Goal: Task Accomplishment & Management: Complete application form

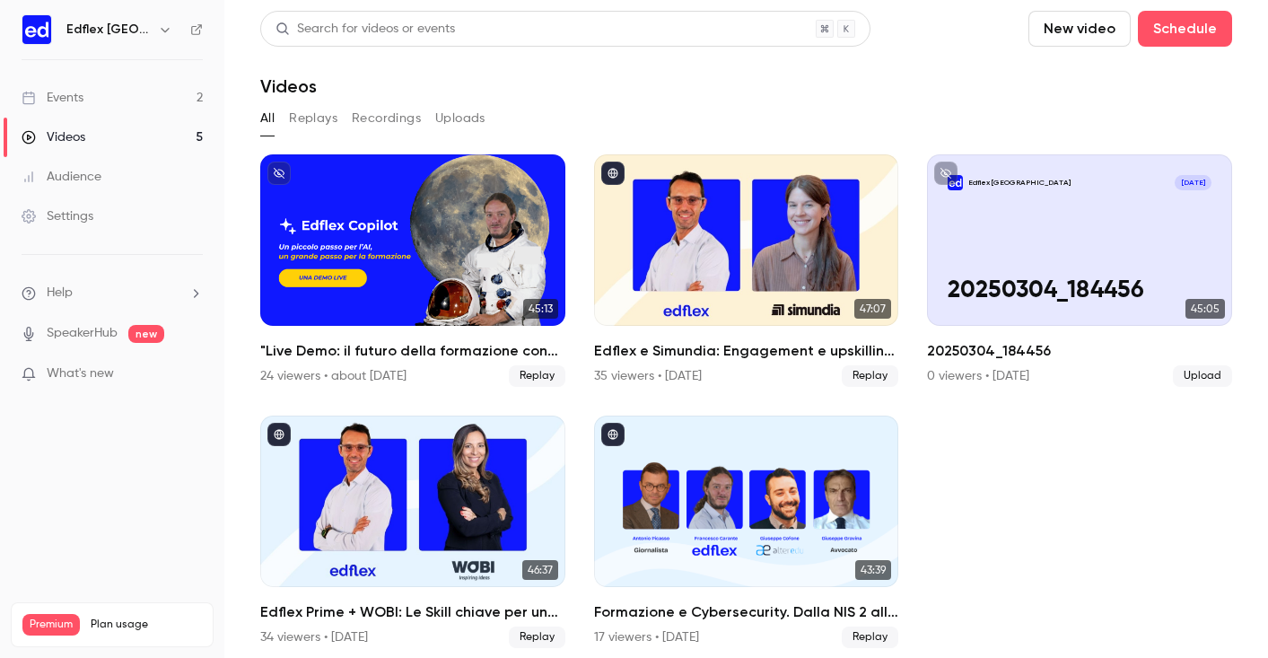
click at [158, 25] on icon "button" at bounding box center [165, 29] width 14 height 14
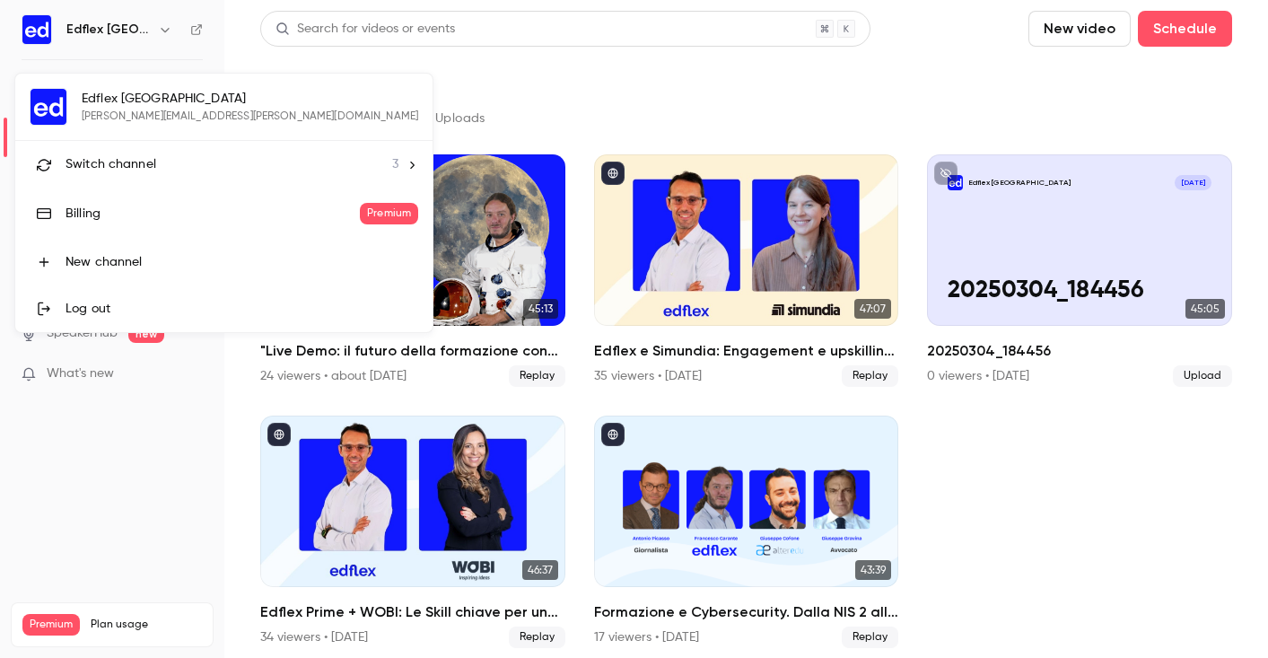
click at [410, 166] on icon at bounding box center [412, 164] width 4 height 7
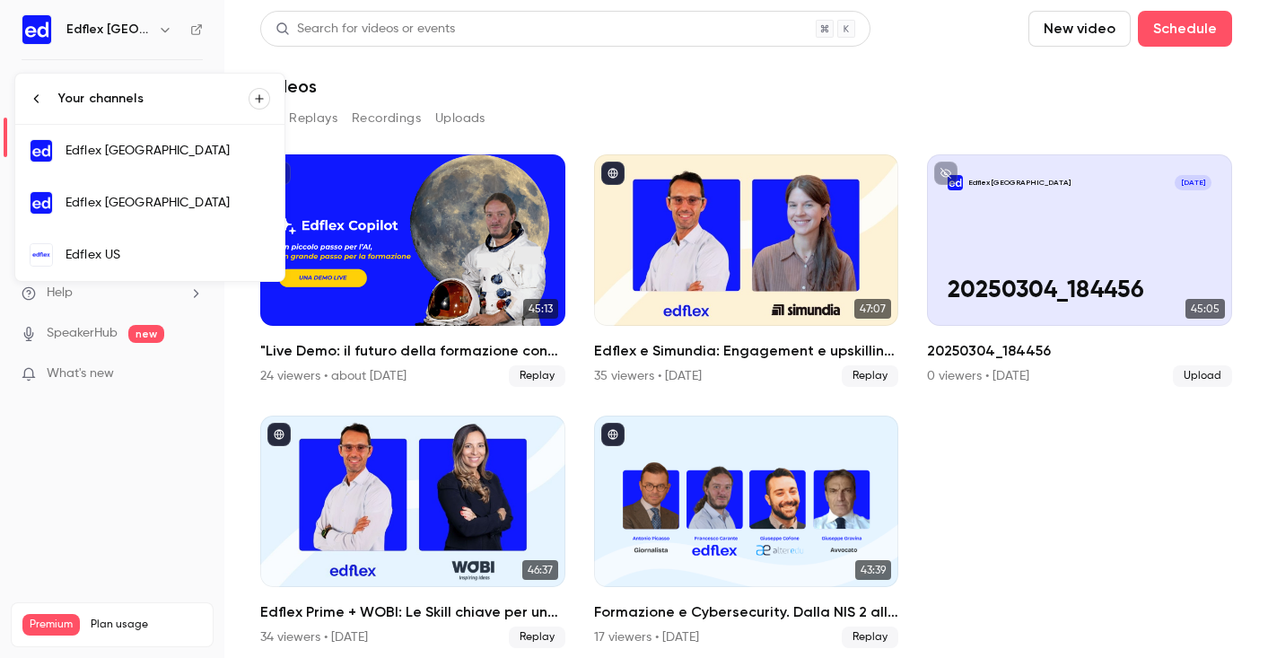
click at [184, 208] on div "Edflex [GEOGRAPHIC_DATA]" at bounding box center [167, 203] width 205 height 18
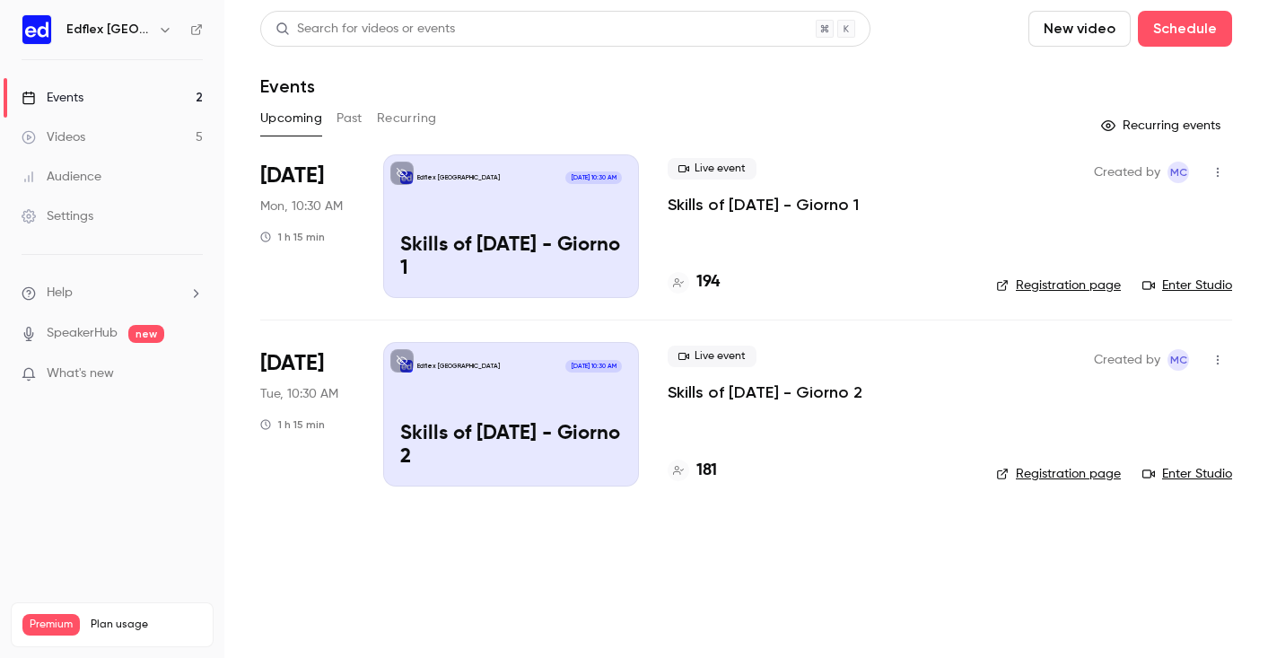
click at [119, 27] on h6 "Edflex [GEOGRAPHIC_DATA]" at bounding box center [108, 30] width 84 height 18
click at [349, 116] on button "Past" at bounding box center [349, 118] width 26 height 29
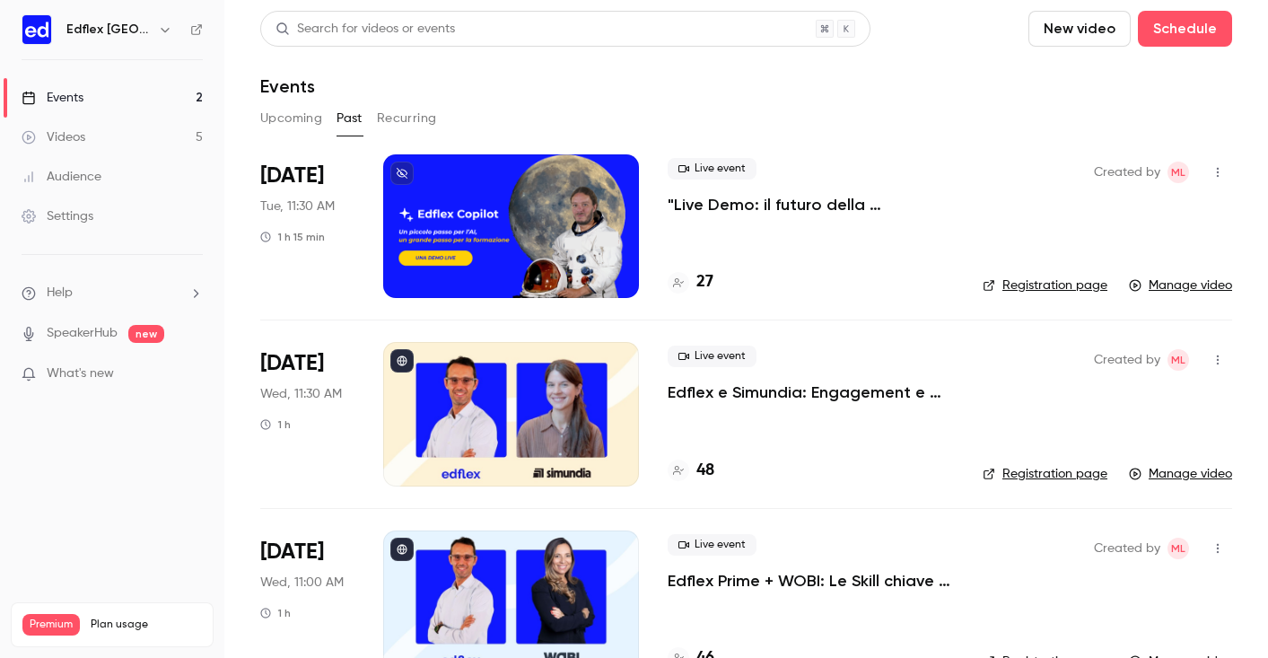
click at [415, 120] on button "Recurring" at bounding box center [407, 118] width 60 height 29
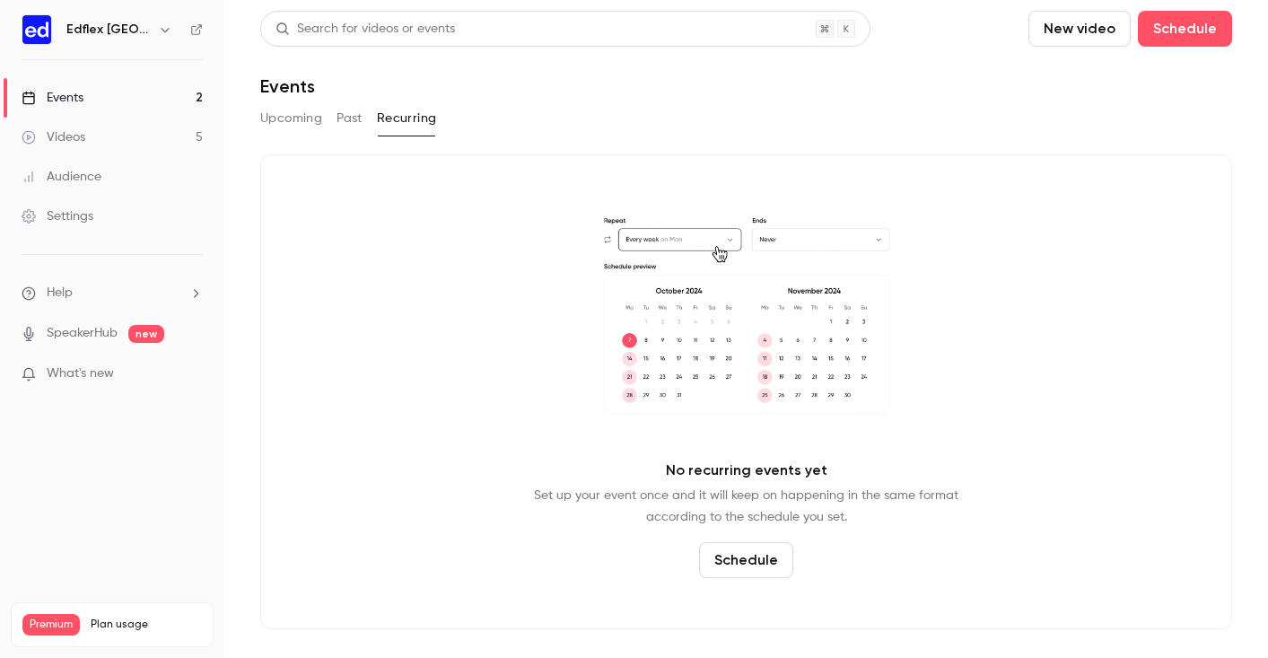
click at [277, 117] on button "Upcoming" at bounding box center [291, 118] width 62 height 29
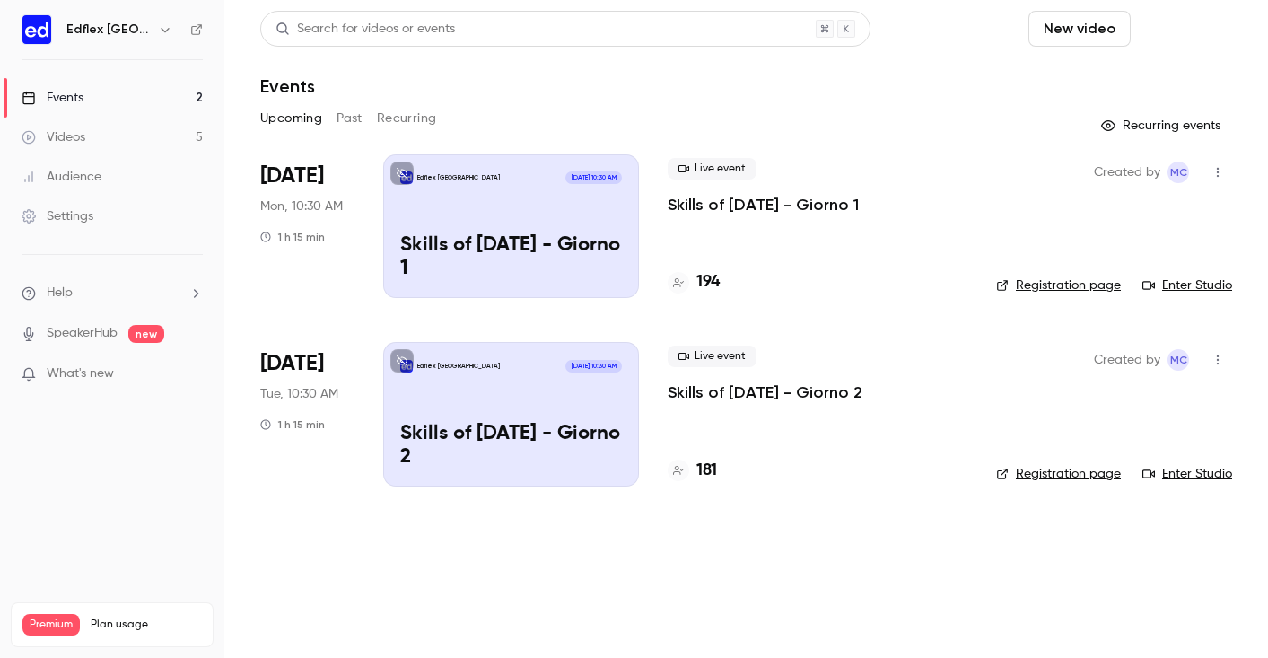
click at [1138, 33] on button "Schedule" at bounding box center [1185, 29] width 94 height 36
click at [946, 76] on div "One time event" at bounding box center [967, 78] width 136 height 18
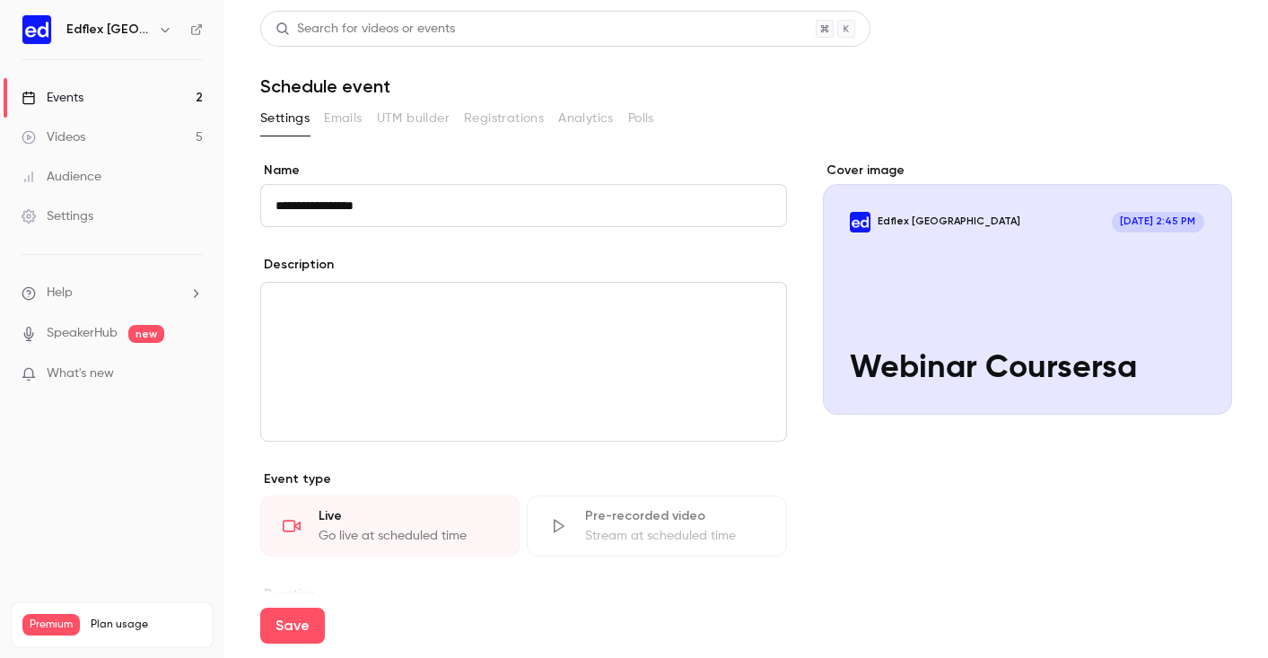
type input "**********"
click at [583, 318] on div "editor" at bounding box center [523, 362] width 525 height 158
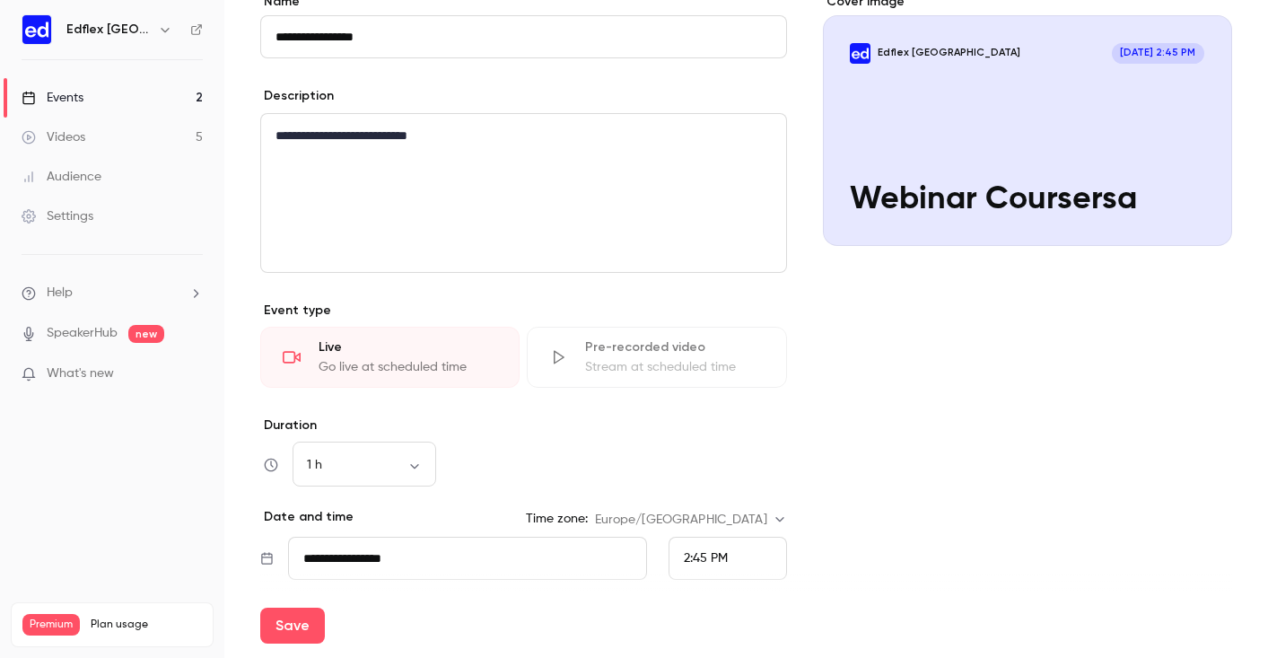
scroll to position [225, 0]
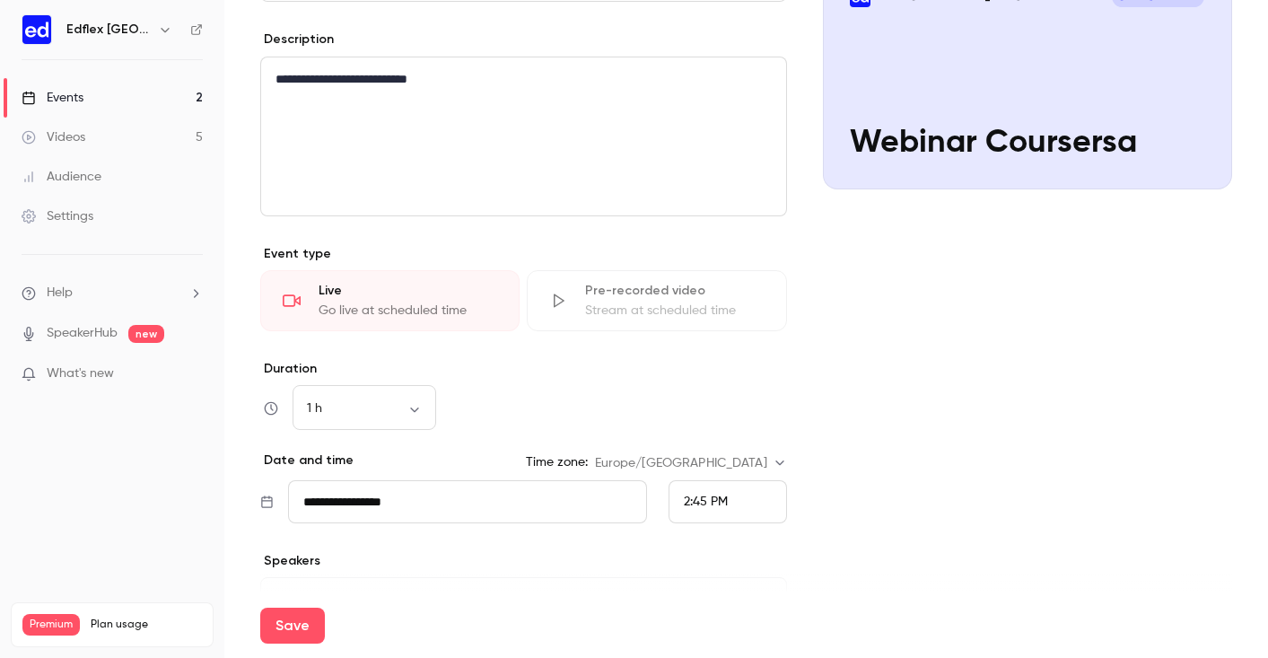
click at [479, 321] on div "Live Go live at scheduled time" at bounding box center [389, 300] width 259 height 61
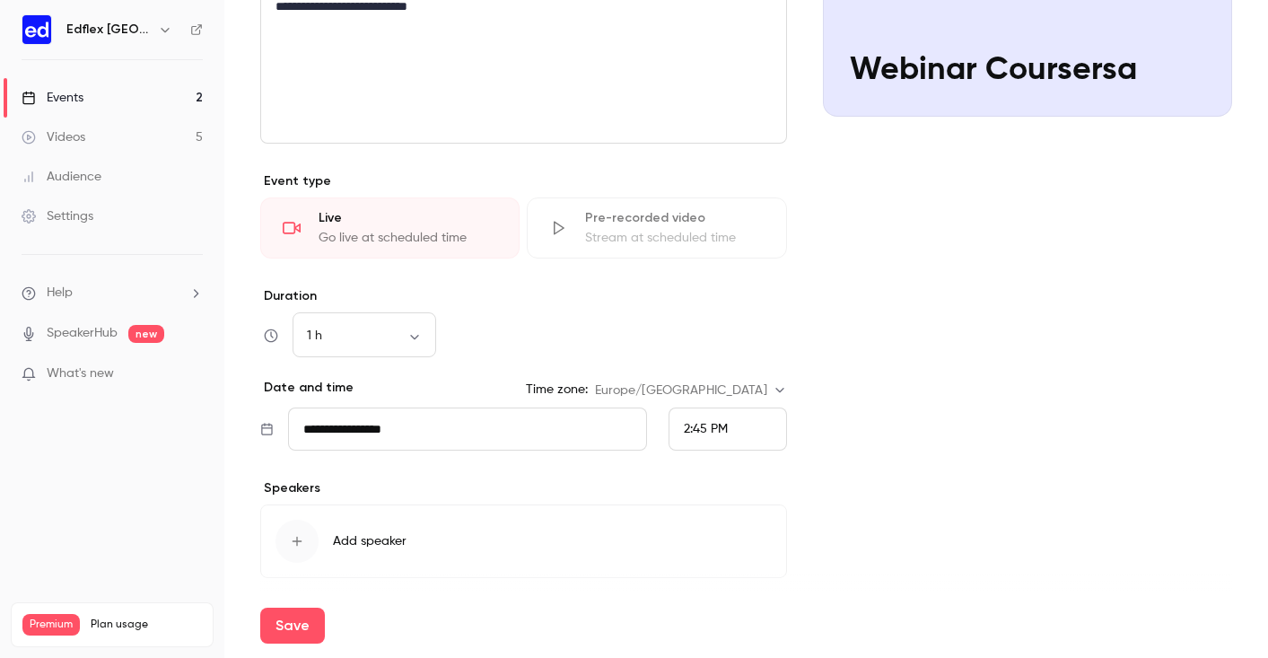
scroll to position [299, 0]
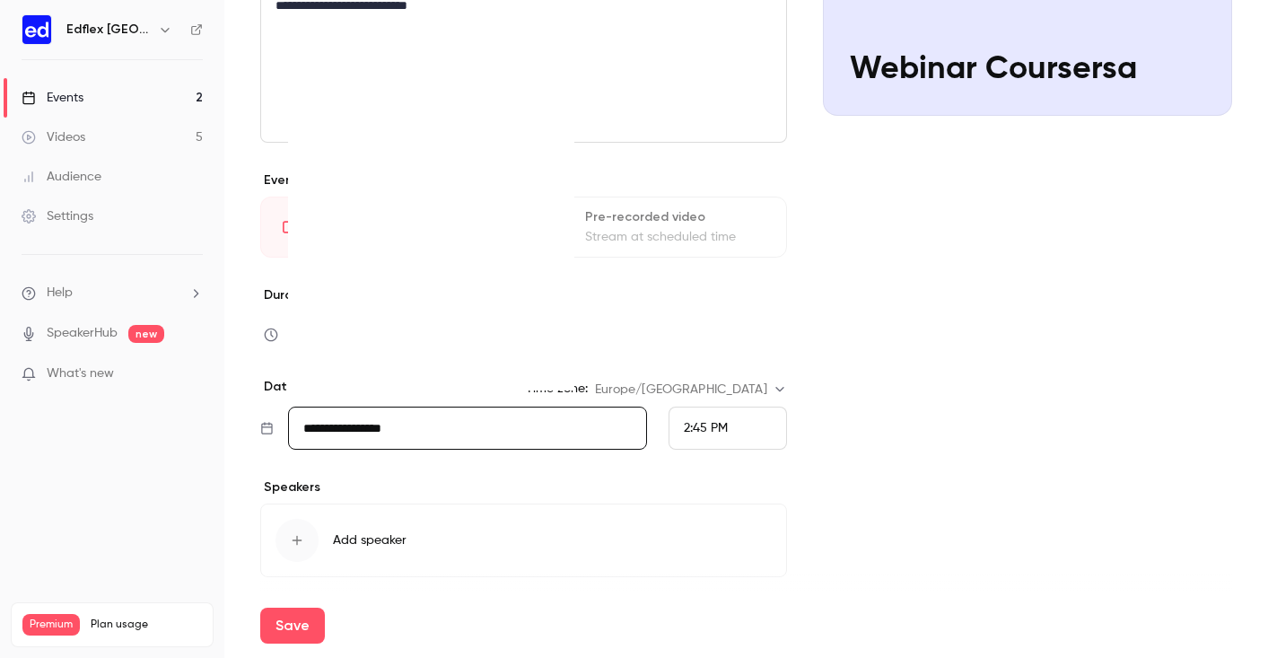
click at [446, 422] on input "**********" at bounding box center [467, 427] width 359 height 43
click at [510, 215] on div "6" at bounding box center [504, 210] width 28 height 27
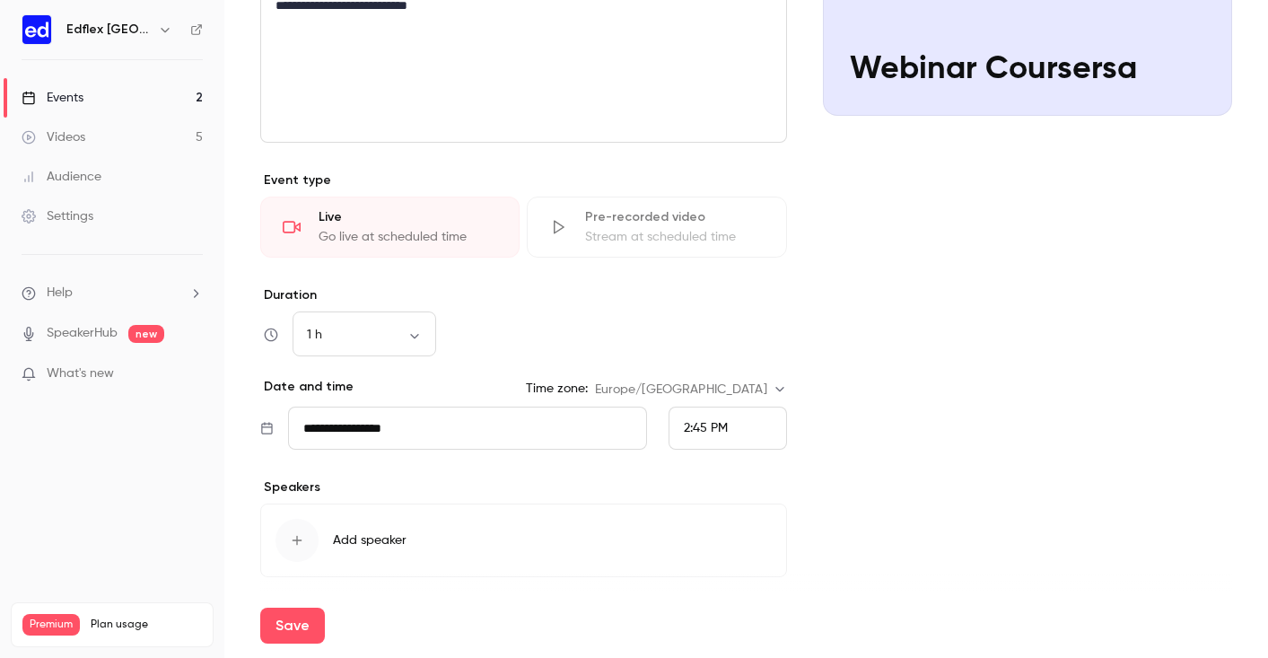
click at [537, 428] on input "**********" at bounding box center [467, 427] width 359 height 43
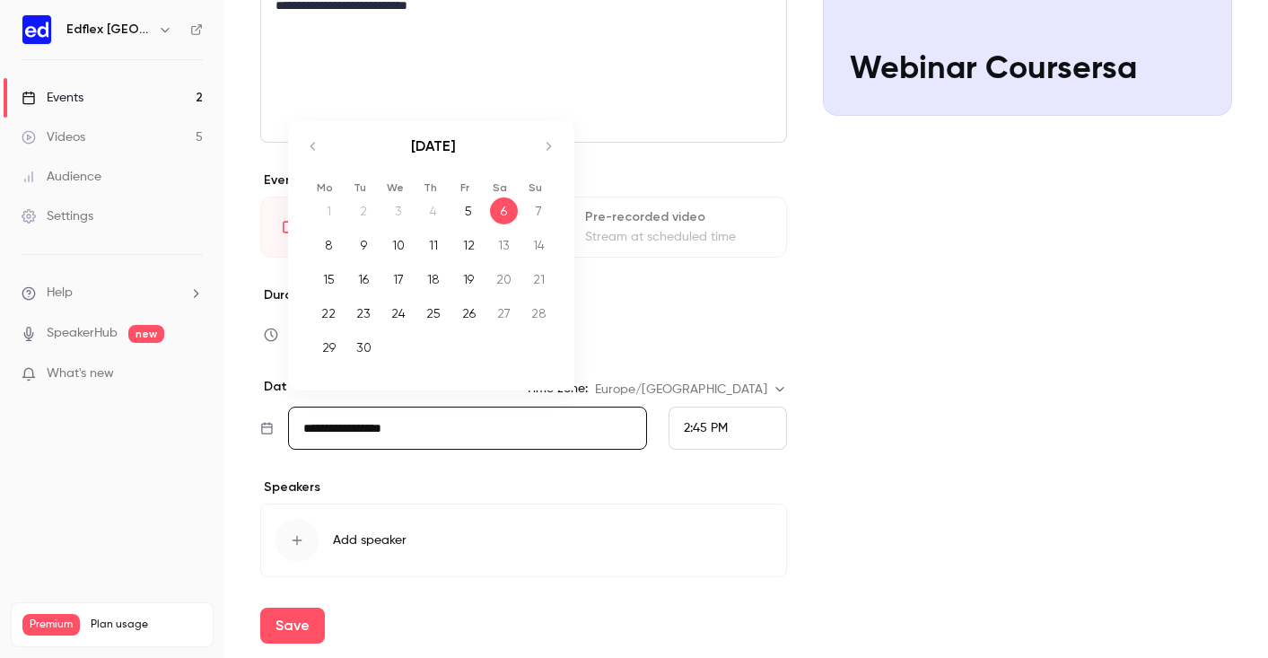
click at [369, 352] on div "30" at bounding box center [364, 347] width 28 height 27
type input "**********"
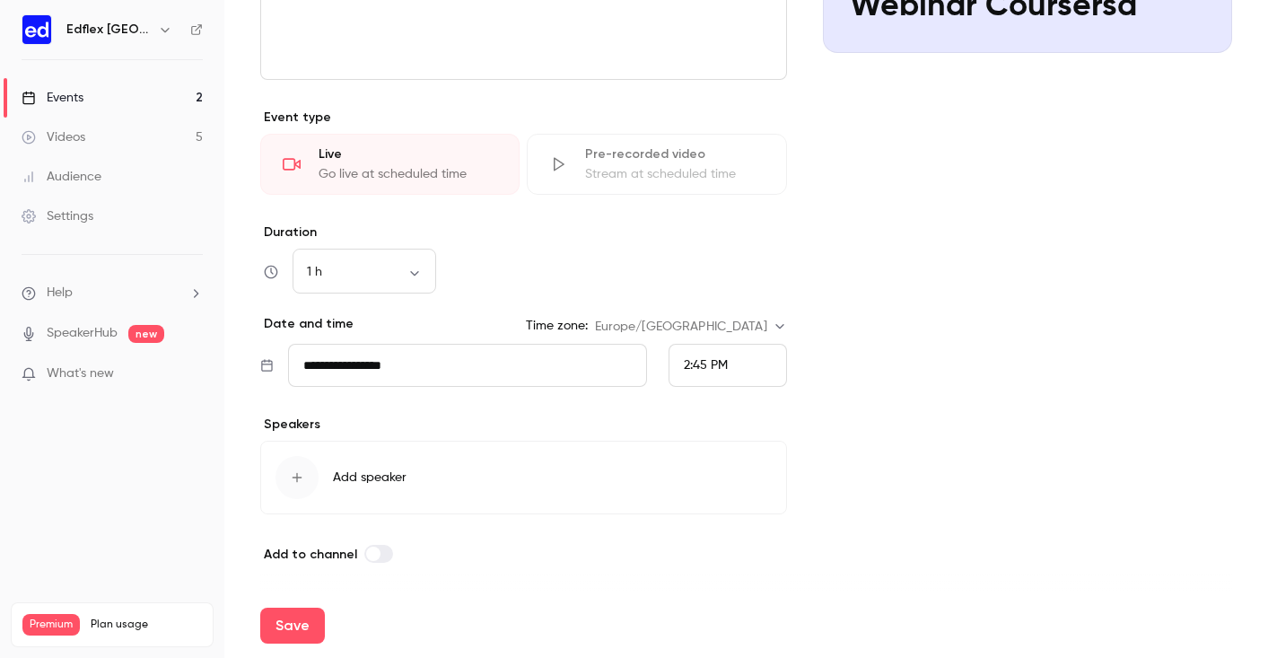
scroll to position [0, 0]
click at [292, 477] on icon "button" at bounding box center [297, 478] width 10 height 10
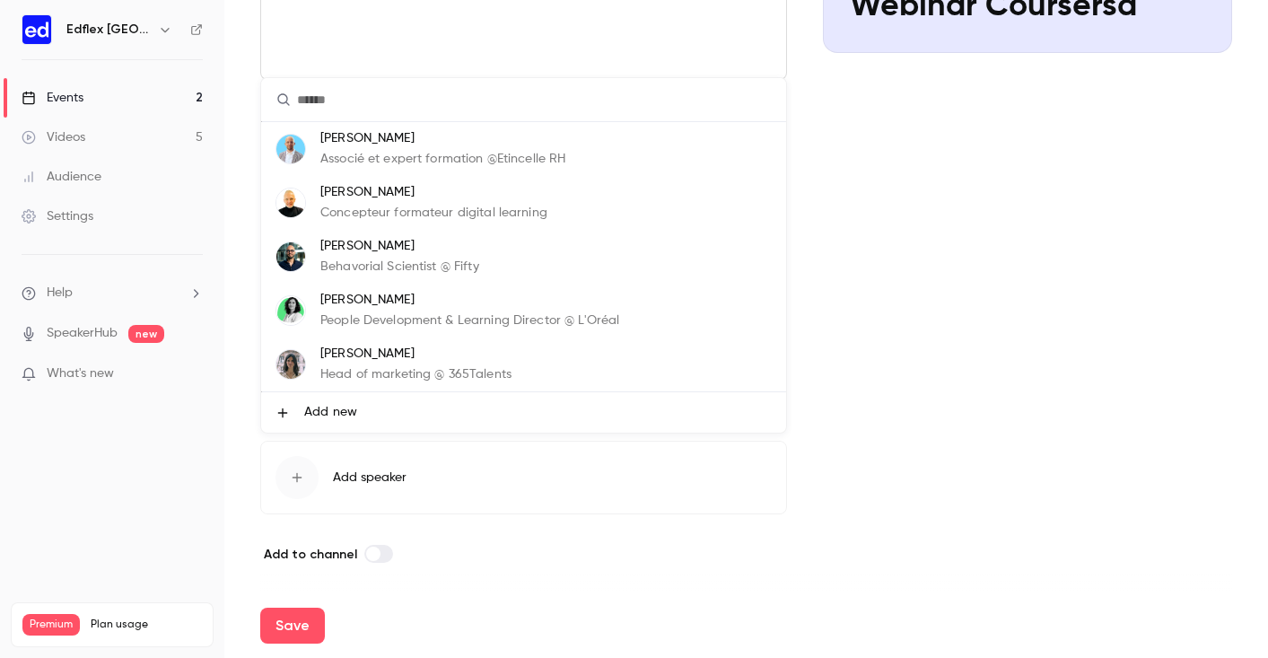
click at [473, 571] on div at bounding box center [634, 329] width 1268 height 658
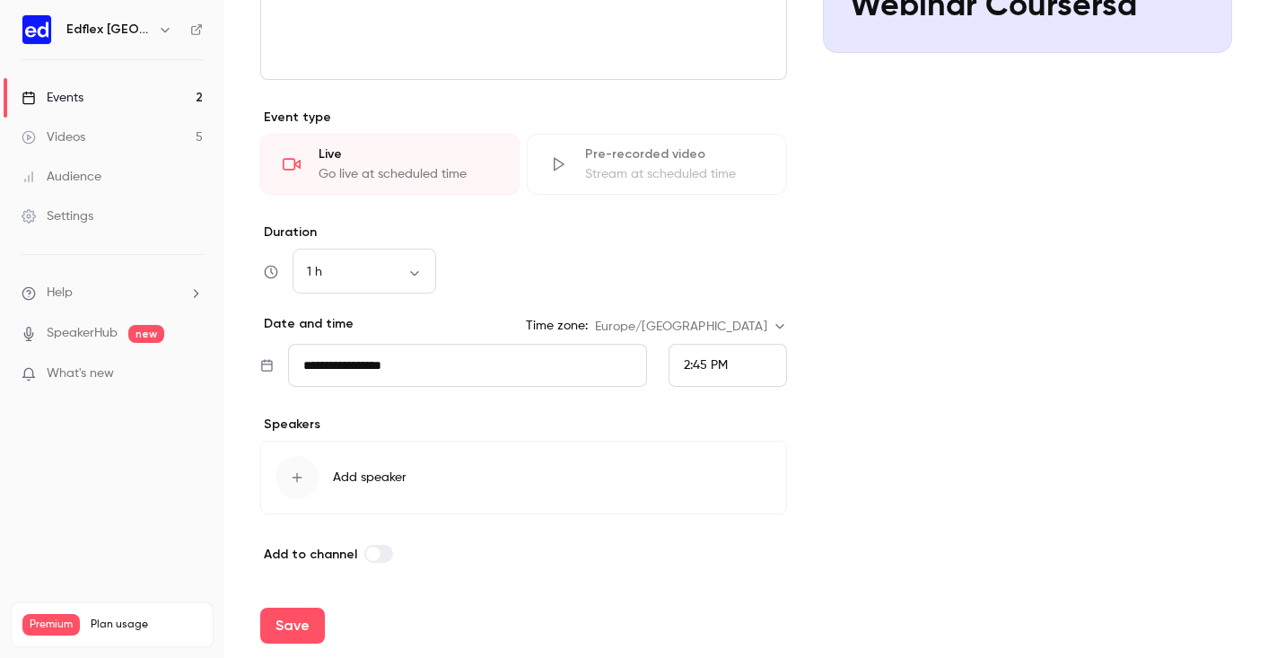
click at [370, 479] on span "Add speaker" at bounding box center [370, 477] width 74 height 18
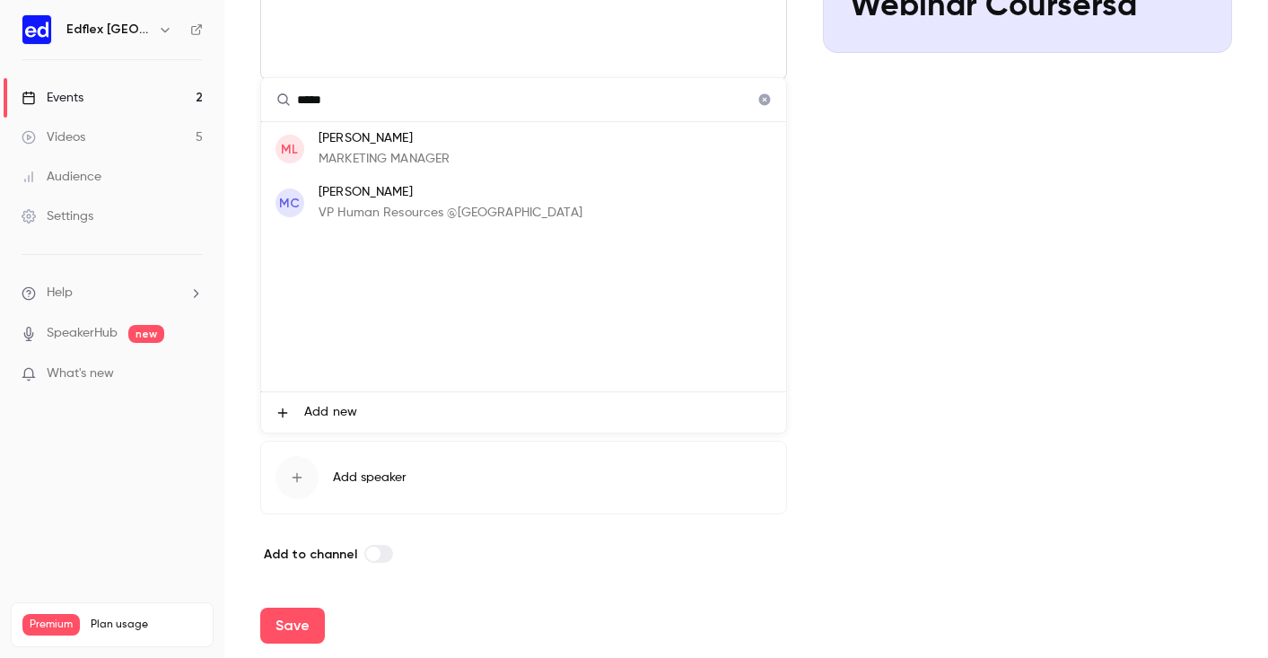
type input "*****"
click at [432, 137] on p "[PERSON_NAME]" at bounding box center [384, 138] width 131 height 19
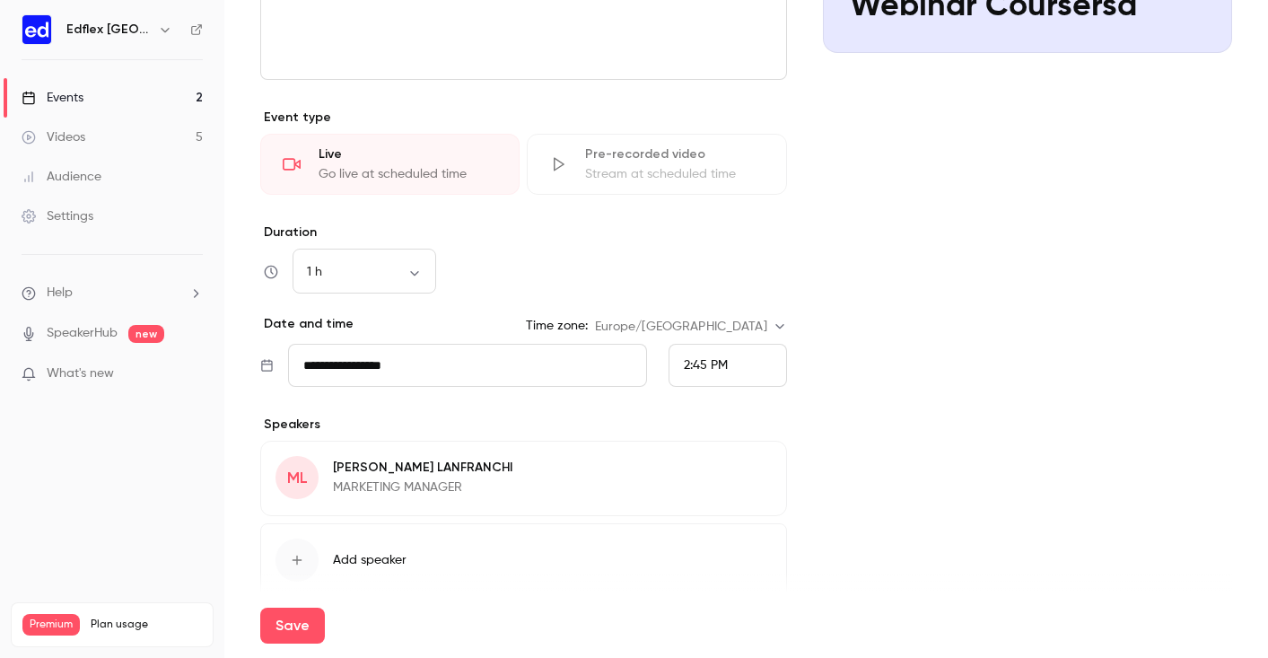
click at [747, 476] on button "Edit" at bounding box center [738, 470] width 65 height 29
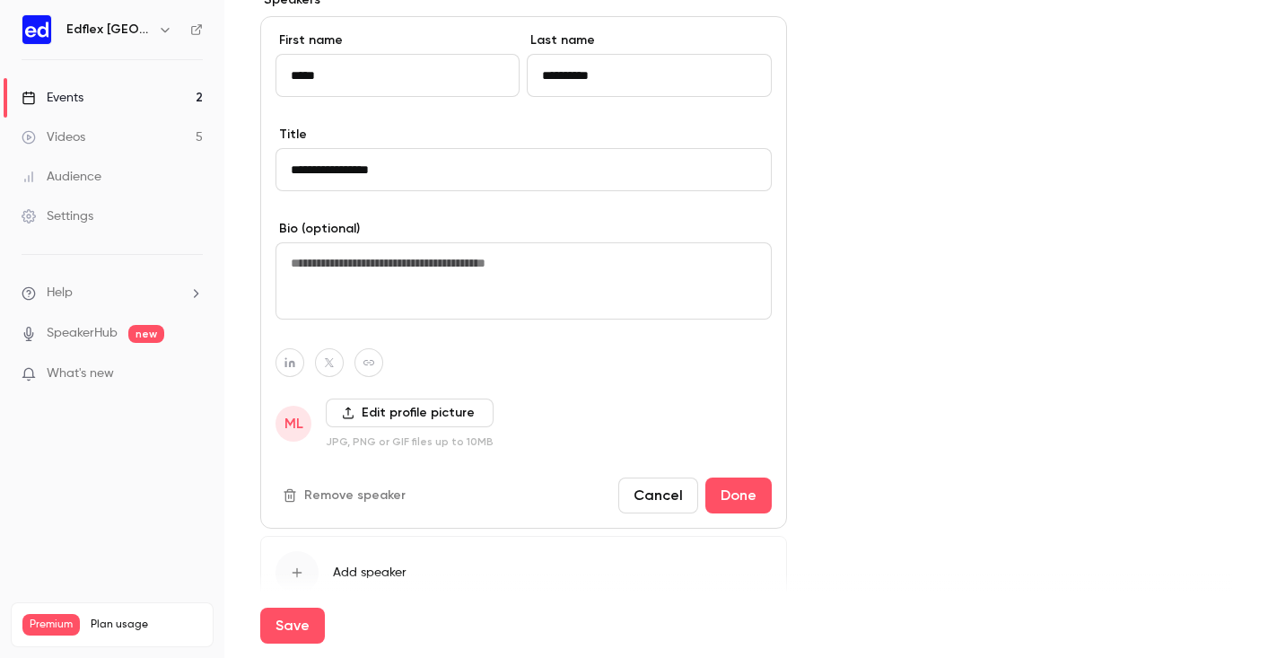
scroll to position [805, 0]
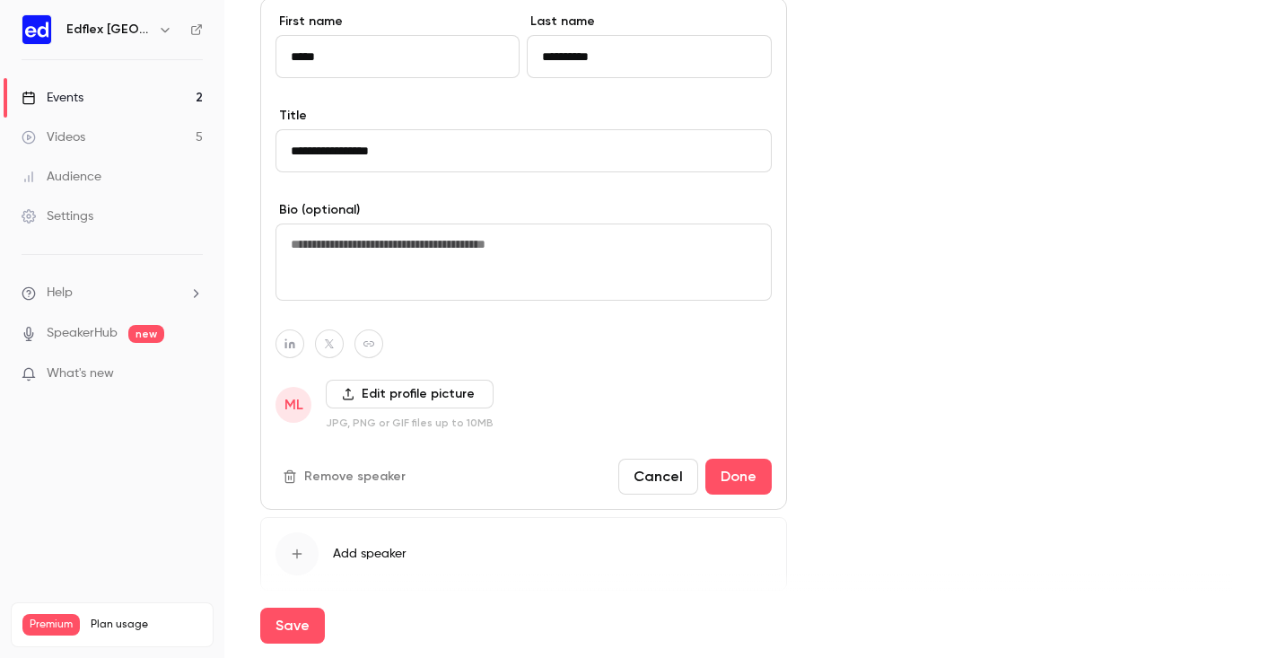
click at [669, 486] on button "Cancel" at bounding box center [658, 476] width 80 height 36
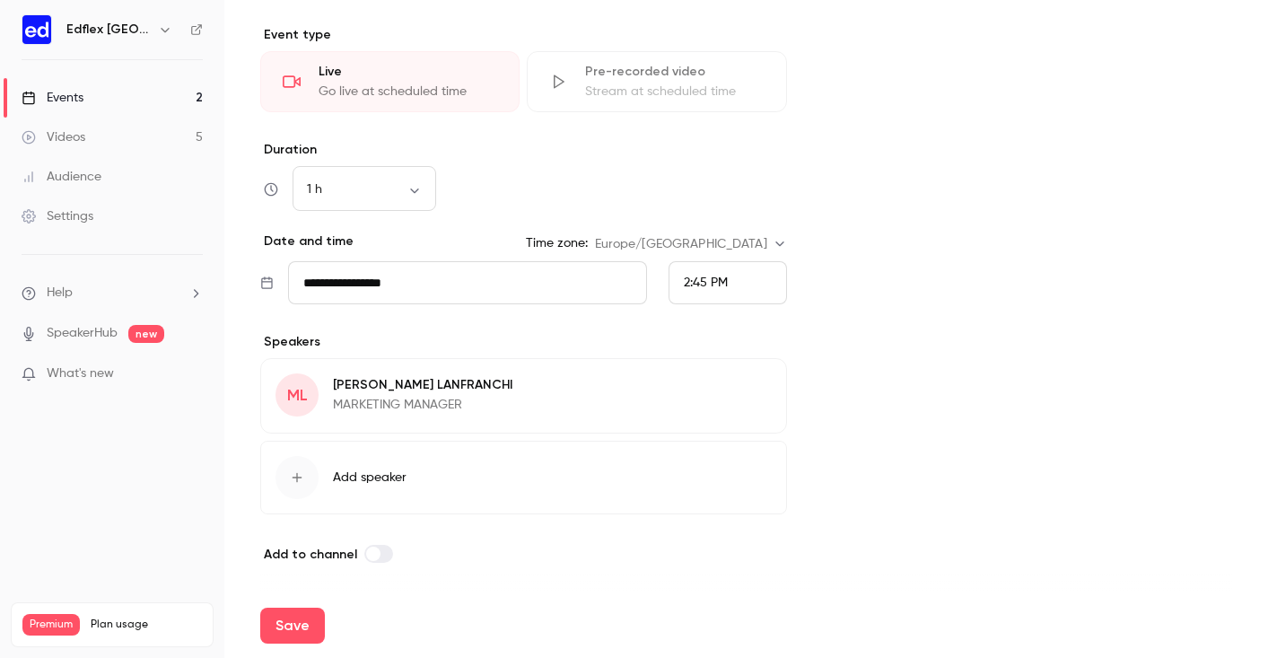
scroll to position [423, 0]
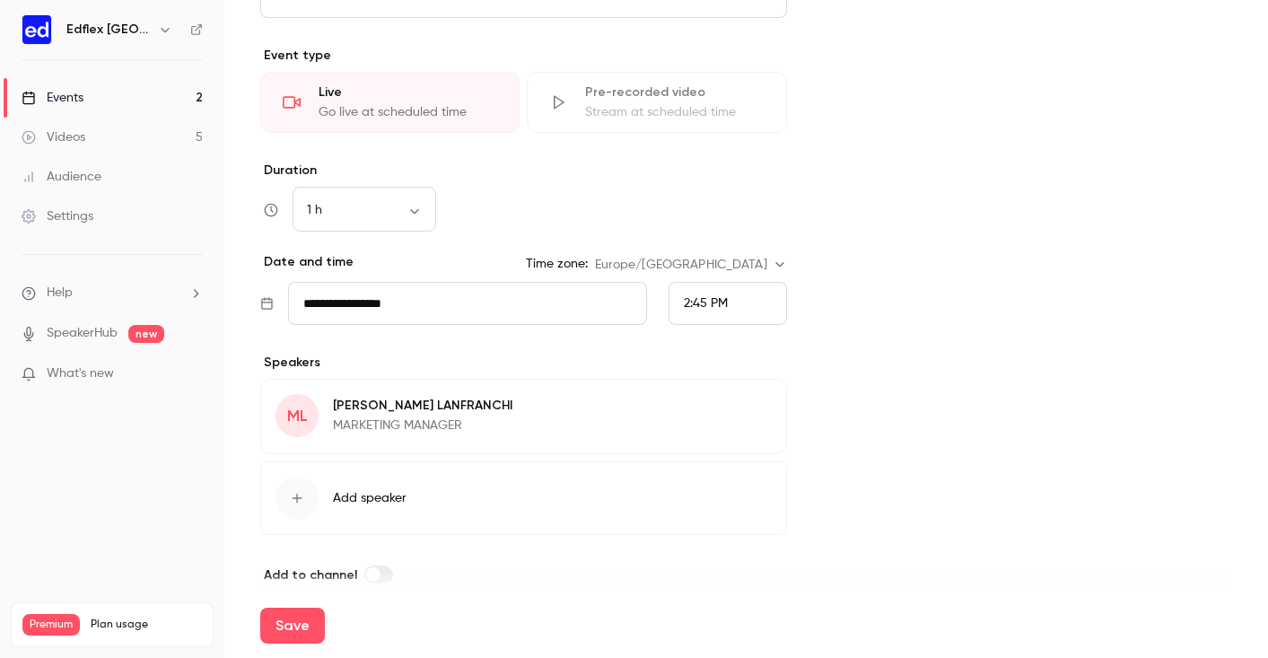
click at [739, 409] on button "Edit" at bounding box center [738, 408] width 65 height 29
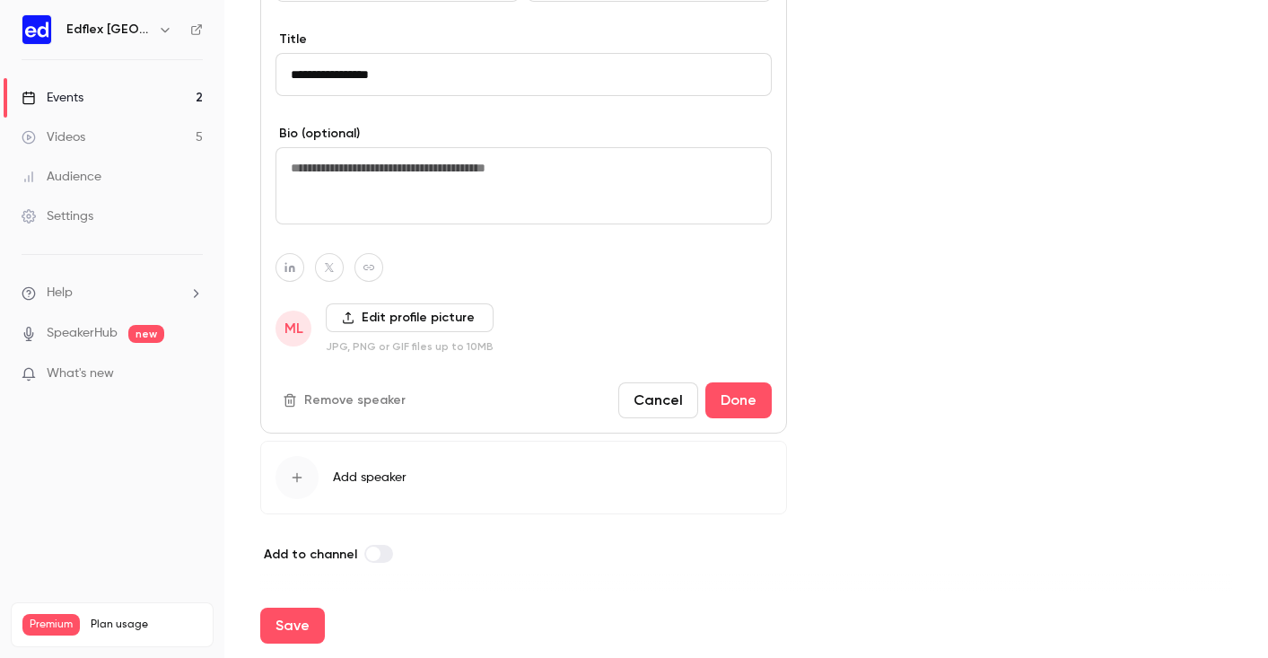
scroll to position [881, 0]
click at [309, 400] on button "Remove speaker" at bounding box center [345, 400] width 141 height 29
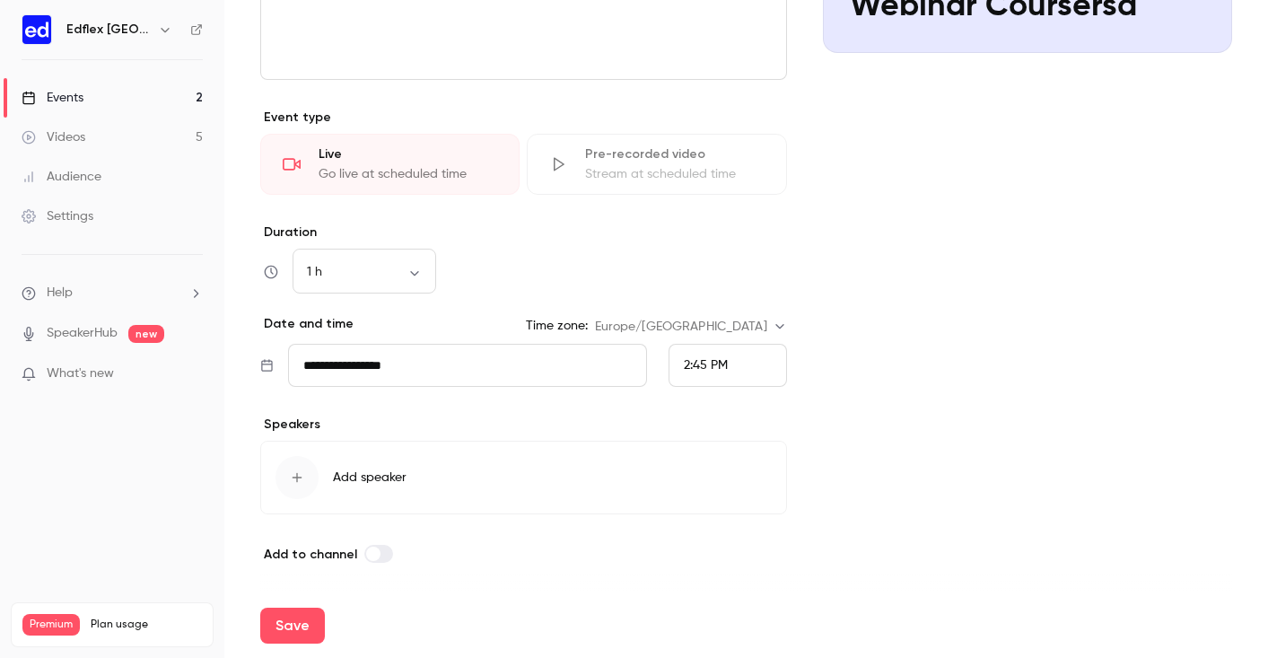
scroll to position [362, 0]
click at [395, 467] on button "Add speaker" at bounding box center [523, 478] width 527 height 74
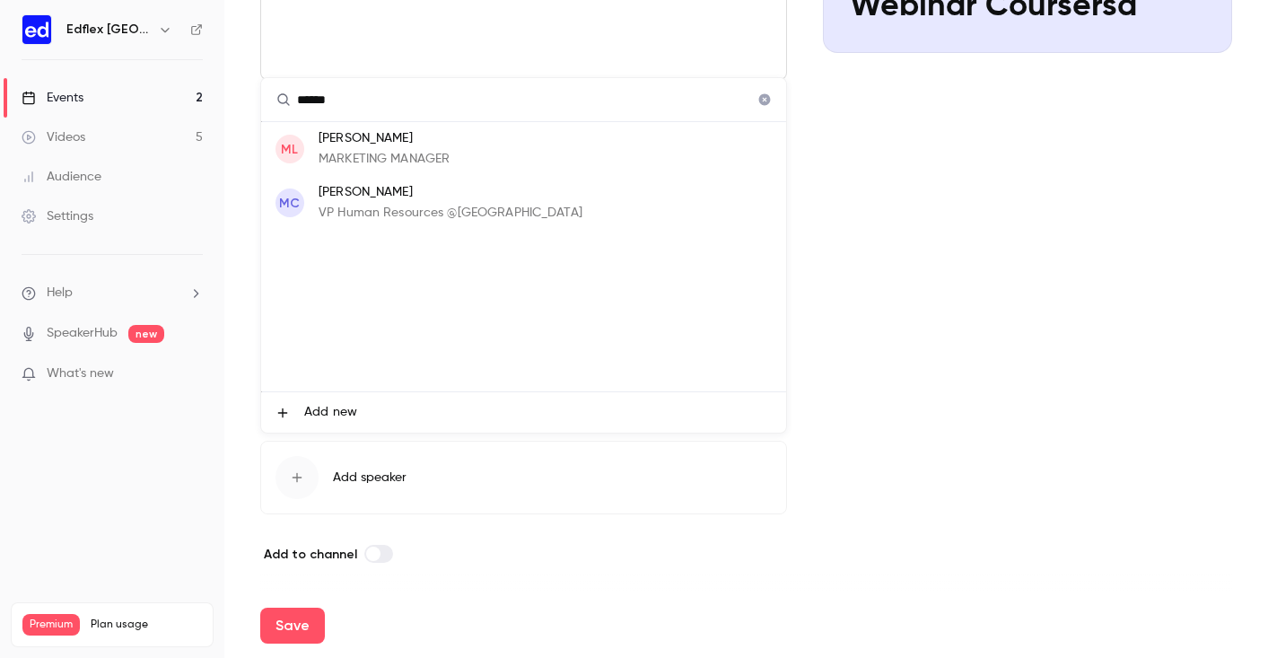
type input "*****"
click at [390, 134] on p "[PERSON_NAME]" at bounding box center [384, 138] width 131 height 19
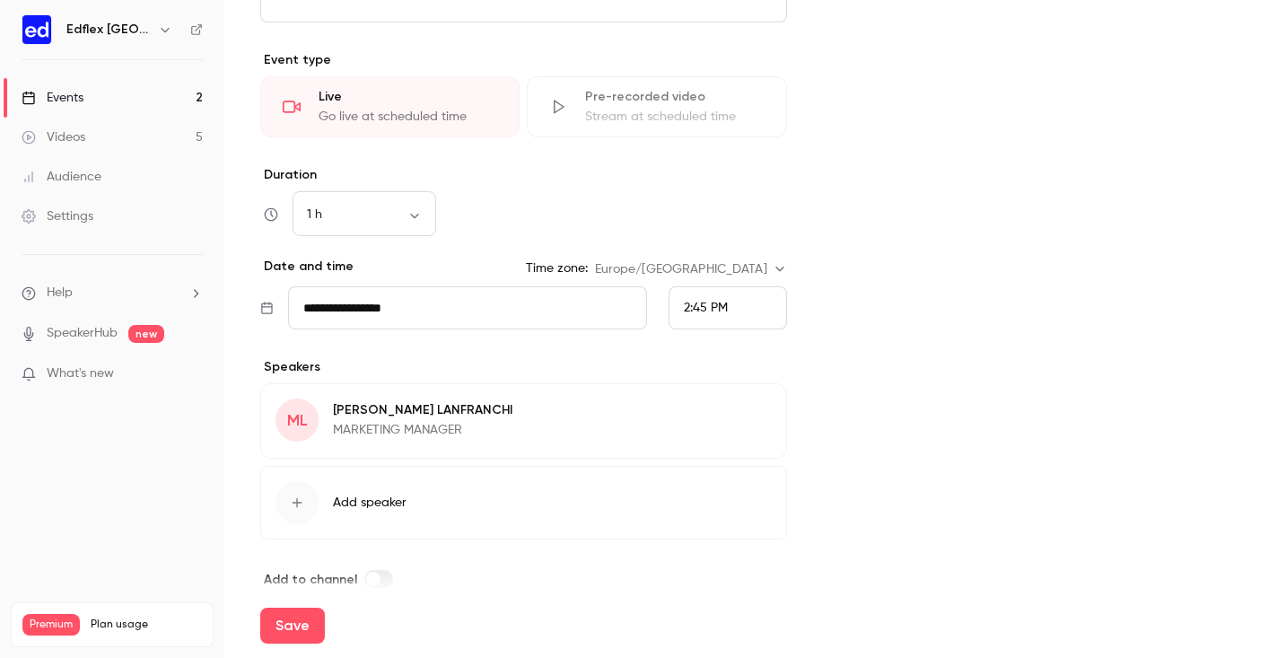
scroll to position [420, 0]
click at [380, 502] on span "Add speaker" at bounding box center [370, 502] width 74 height 18
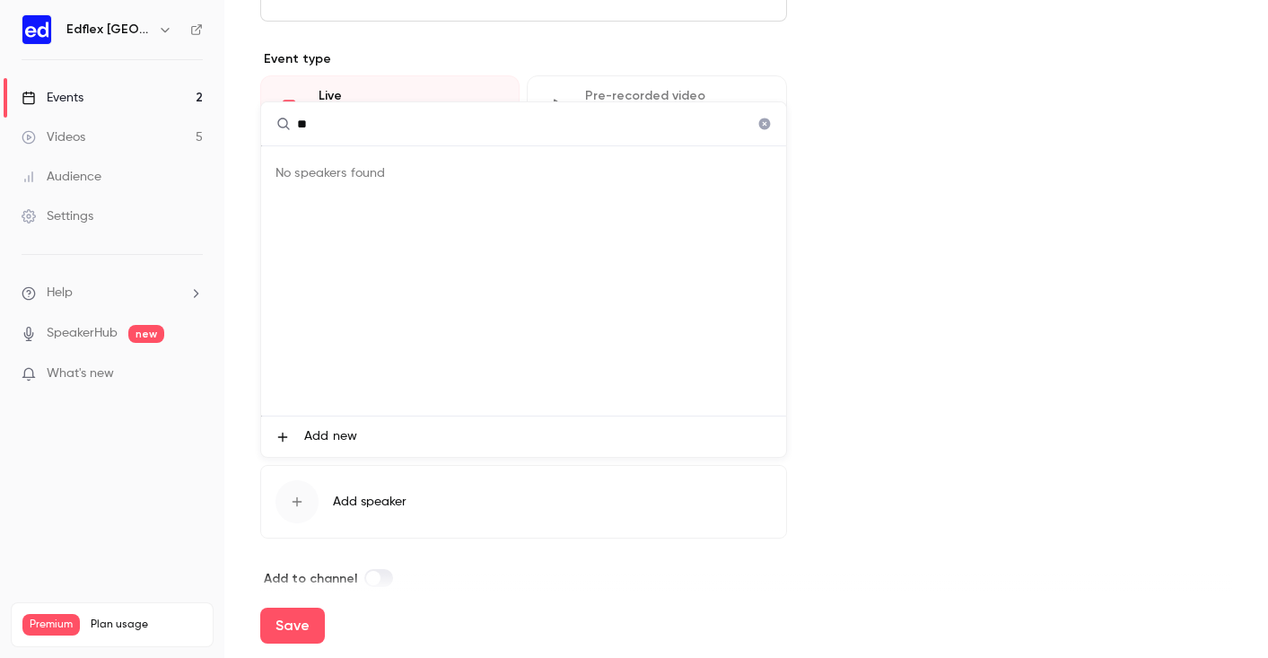
type input "*"
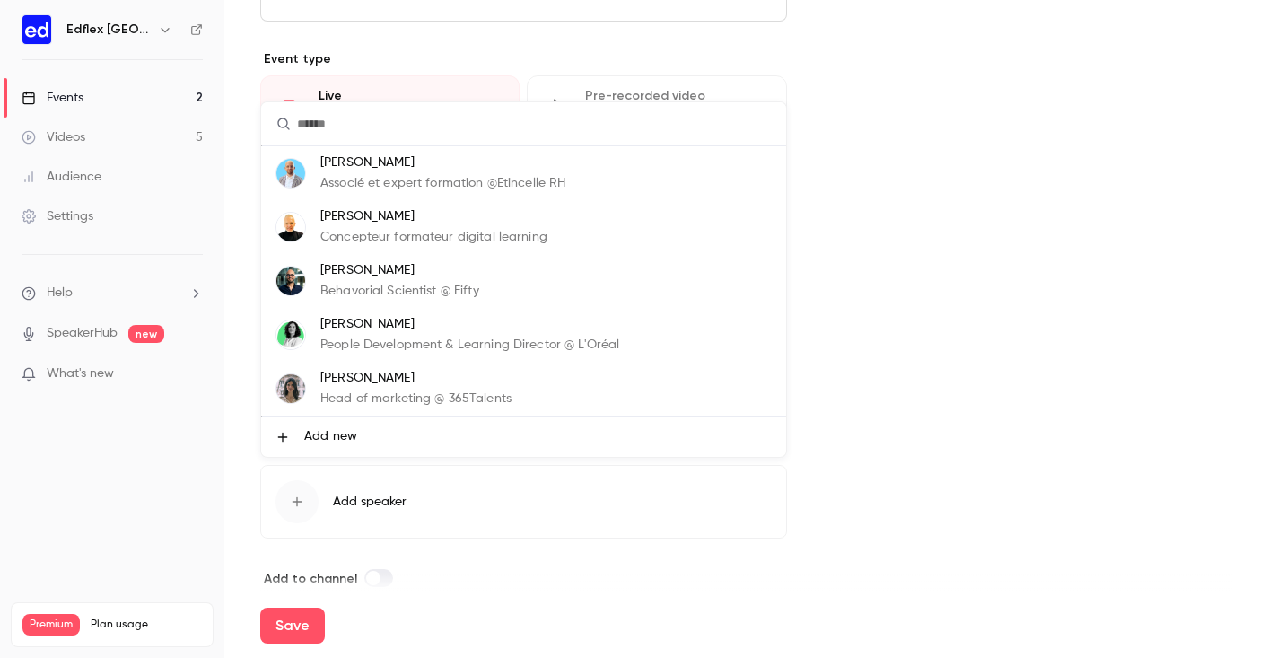
click at [866, 276] on div at bounding box center [634, 329] width 1268 height 658
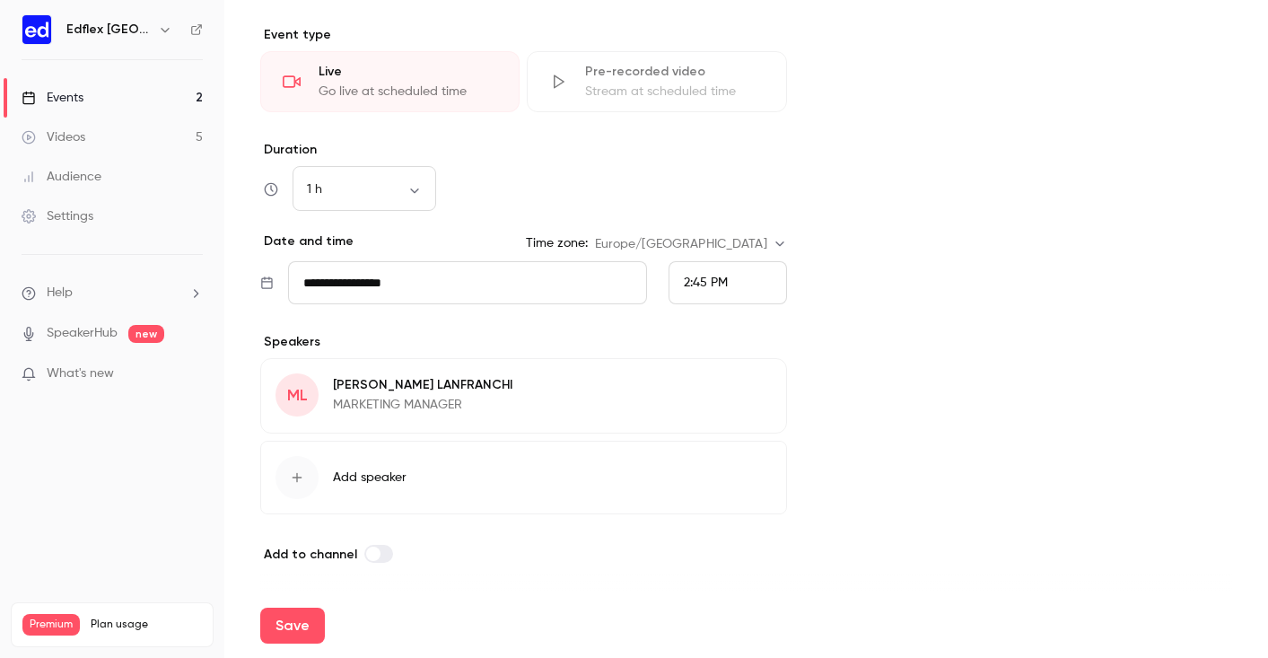
scroll to position [444, 0]
click at [435, 386] on p "[PERSON_NAME]" at bounding box center [422, 385] width 179 height 18
click at [736, 395] on button "Edit" at bounding box center [738, 387] width 65 height 29
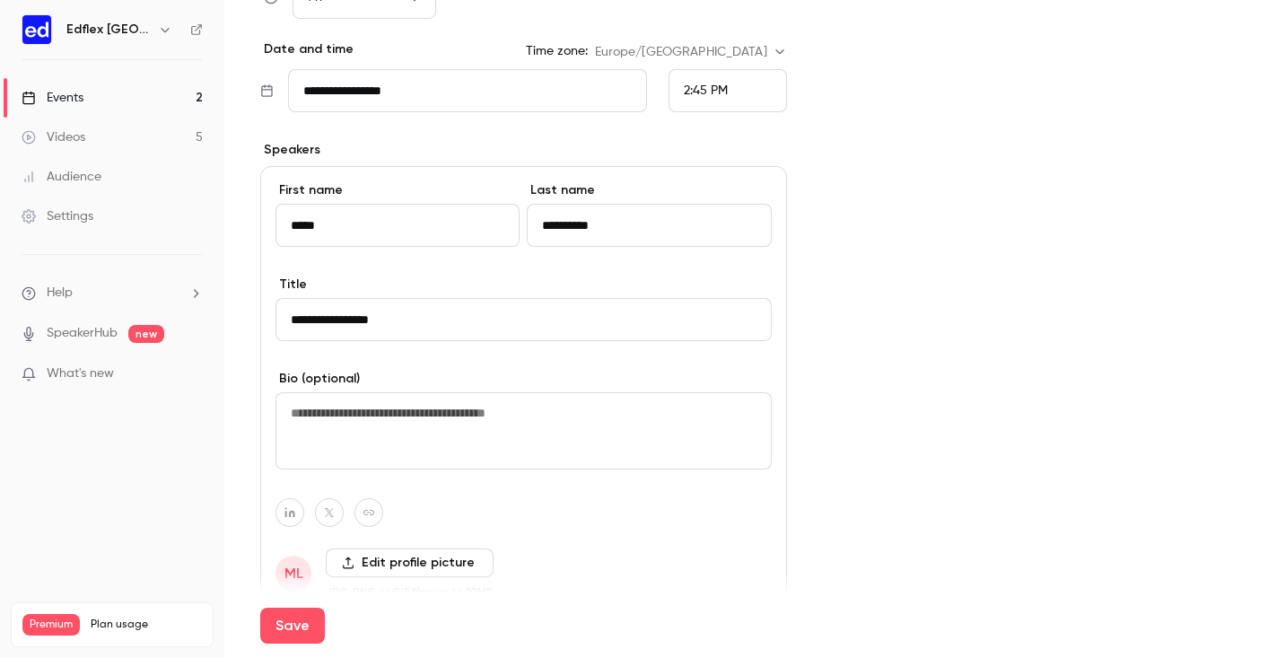
scroll to position [638, 0]
type input "**********"
click at [615, 222] on input "**********" at bounding box center [649, 223] width 244 height 43
type input "*"
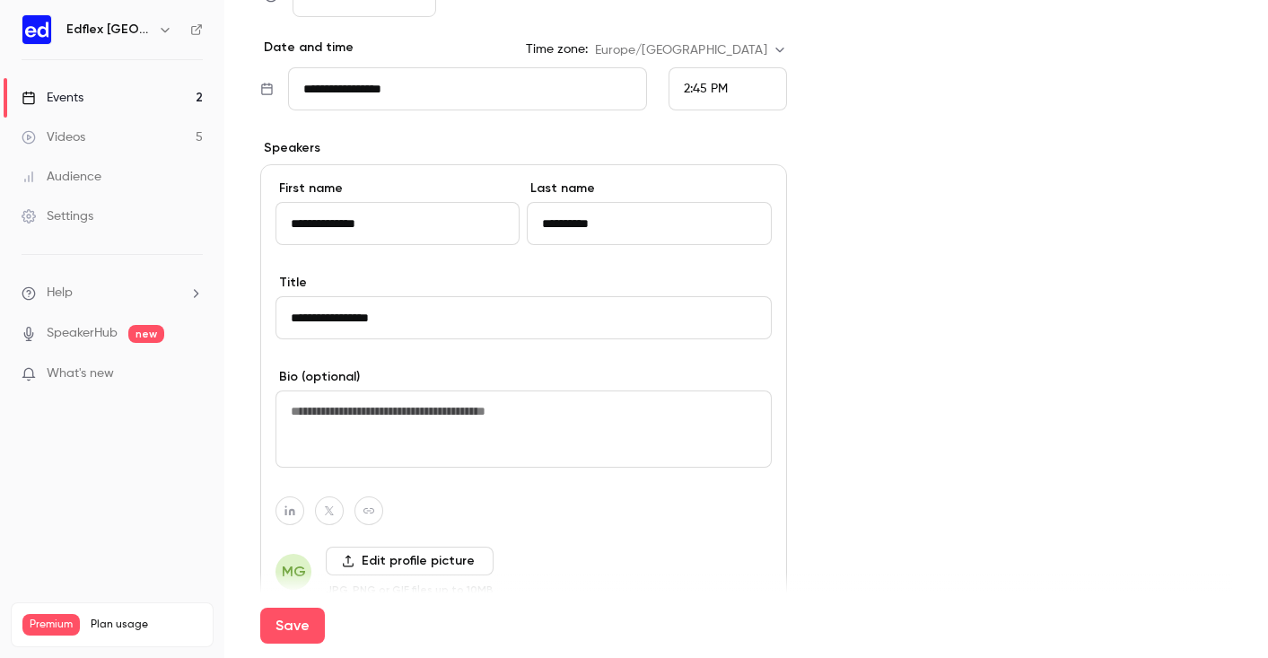
type input "**********"
click at [410, 423] on textarea at bounding box center [523, 428] width 496 height 77
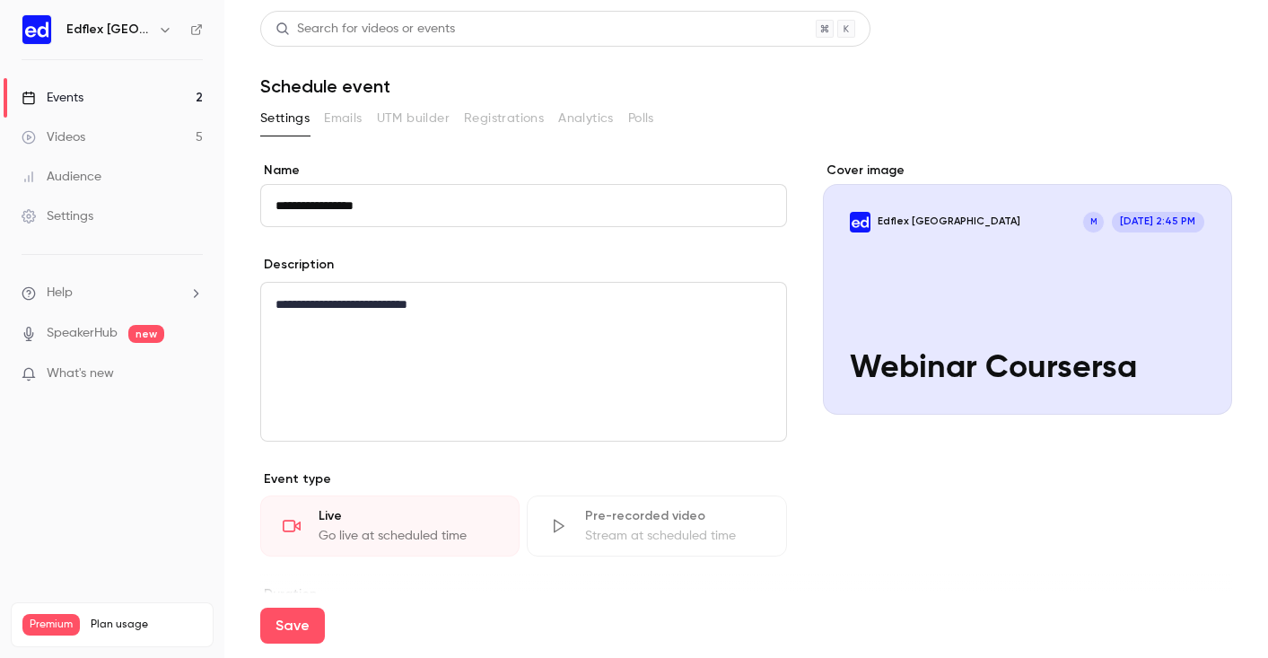
scroll to position [0, 0]
type textarea "**********"
click at [352, 208] on input "**********" at bounding box center [523, 205] width 527 height 43
click at [357, 204] on input "**********" at bounding box center [523, 205] width 527 height 43
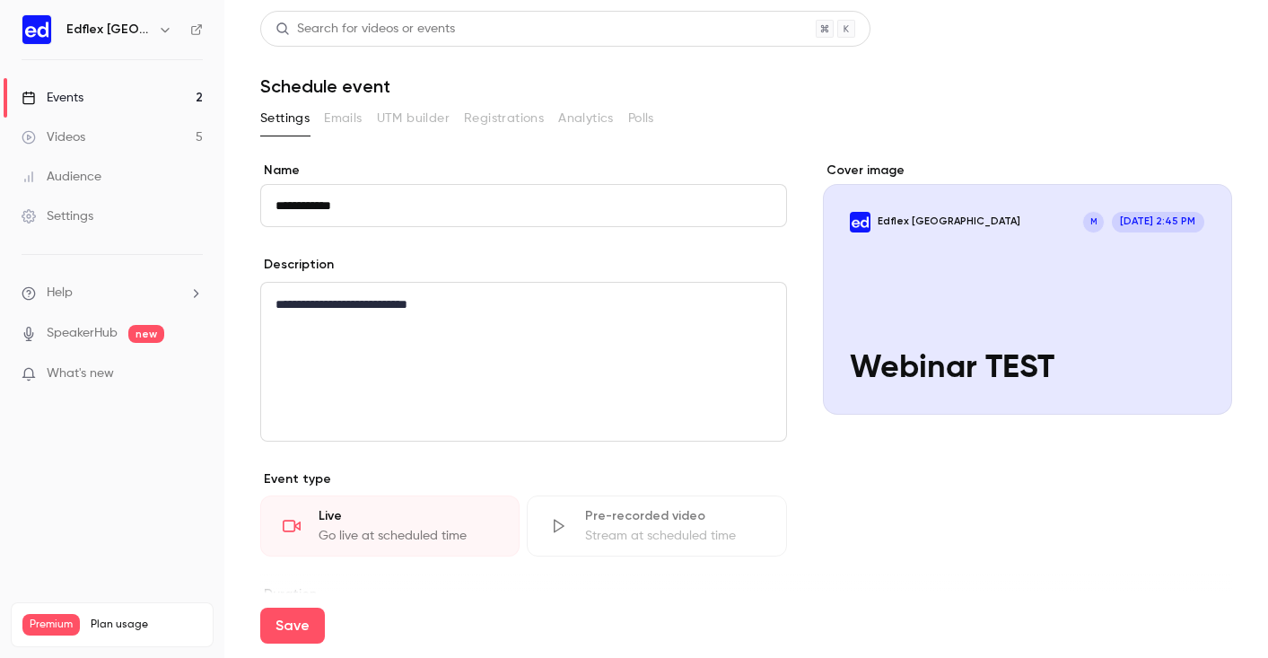
click at [357, 204] on input "**********" at bounding box center [523, 205] width 527 height 43
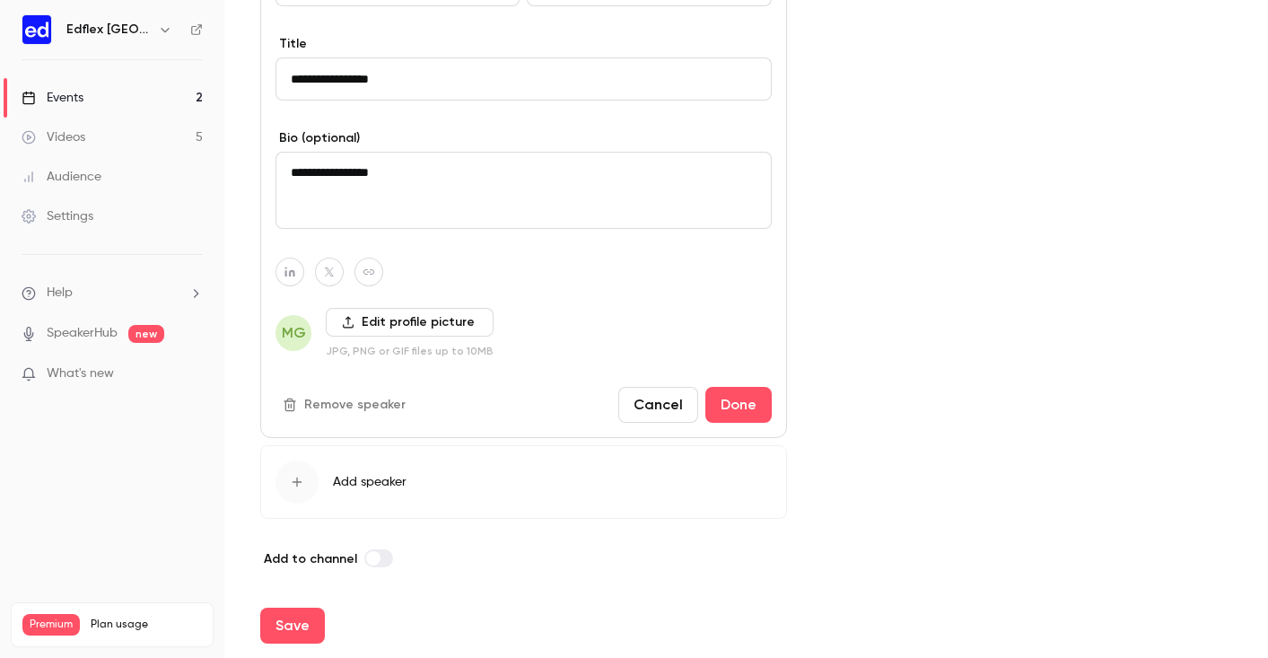
scroll to position [879, 0]
type input "****"
click at [462, 169] on textarea "**********" at bounding box center [523, 187] width 496 height 77
click at [386, 172] on textarea "**********" at bounding box center [523, 187] width 496 height 77
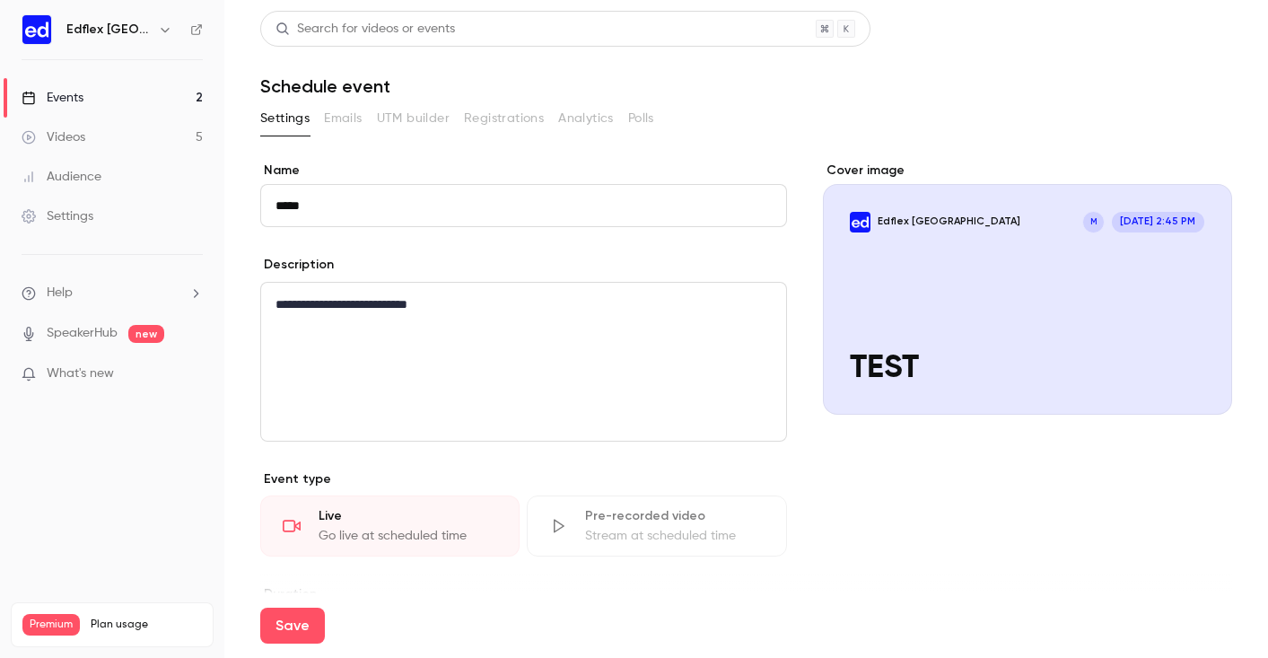
scroll to position [0, 0]
type textarea "**********"
click at [956, 243] on div "Cover image" at bounding box center [1027, 288] width 409 height 253
click at [0, 0] on input "Edflex [GEOGRAPHIC_DATA] M [DATE] 2:45 PM TEST" at bounding box center [0, 0] width 0 height 0
click at [1198, 381] on icon "Cover image" at bounding box center [1199, 382] width 12 height 12
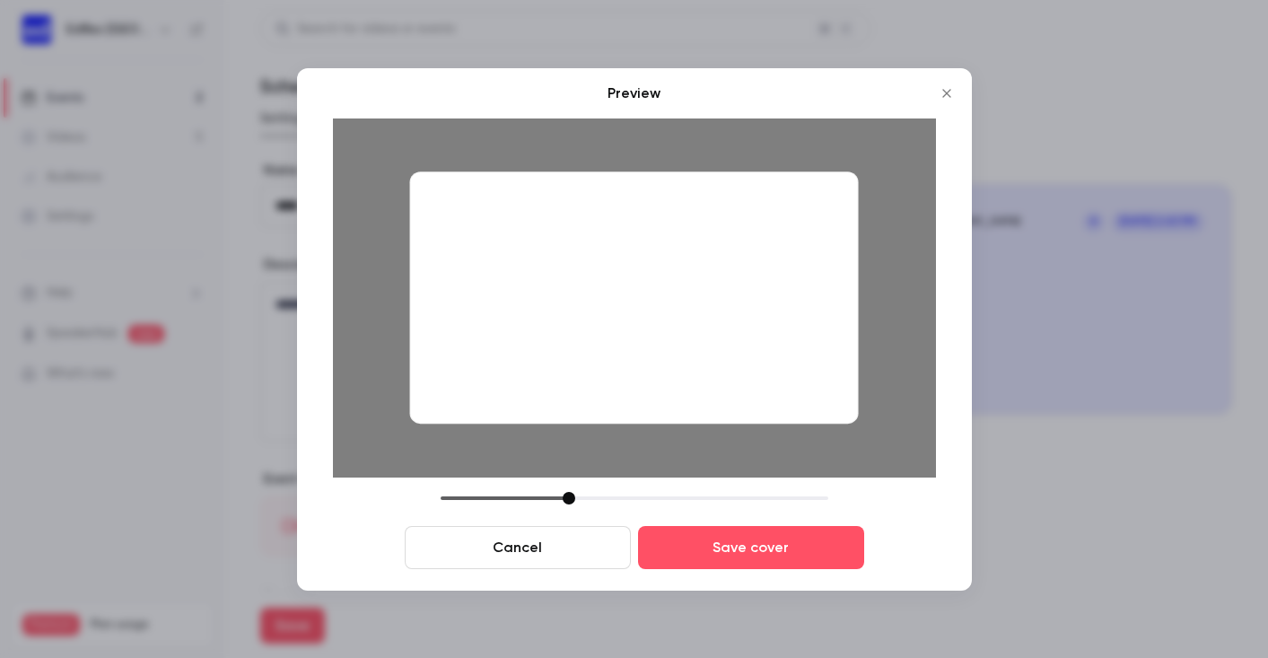
drag, startPoint x: 672, startPoint y: 278, endPoint x: 906, endPoint y: 292, distance: 234.6
click at [906, 292] on div at bounding box center [634, 297] width 603 height 359
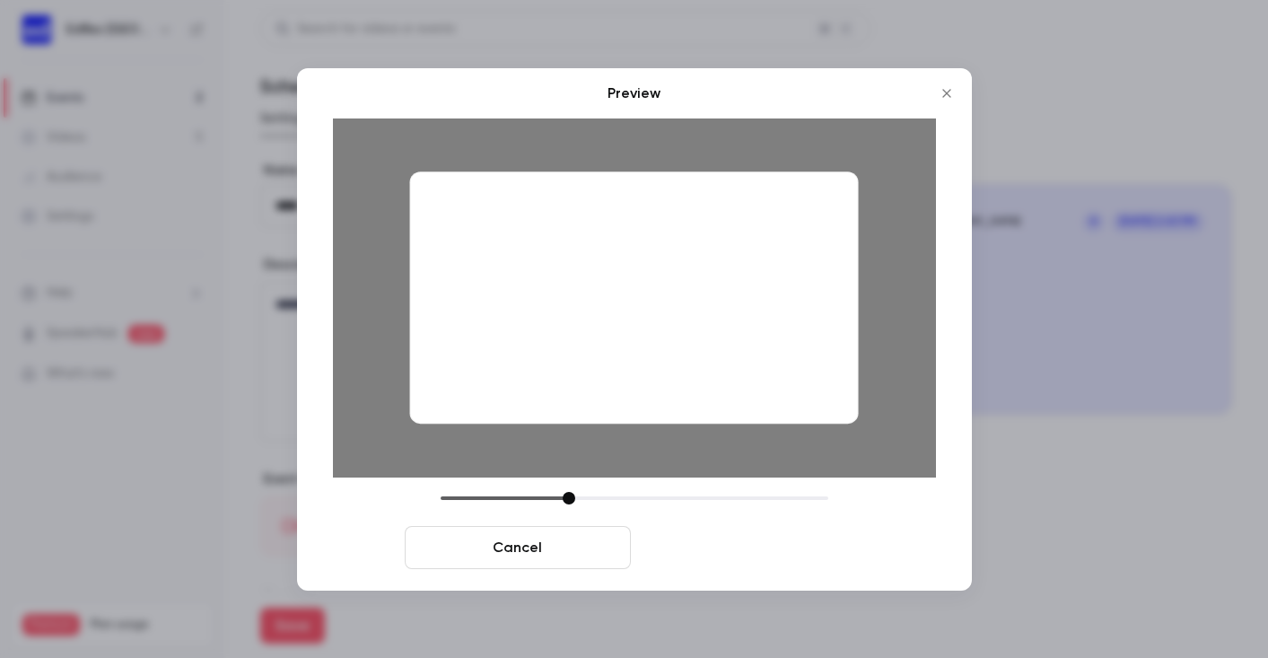
click at [816, 546] on button "Save cover" at bounding box center [751, 547] width 226 height 43
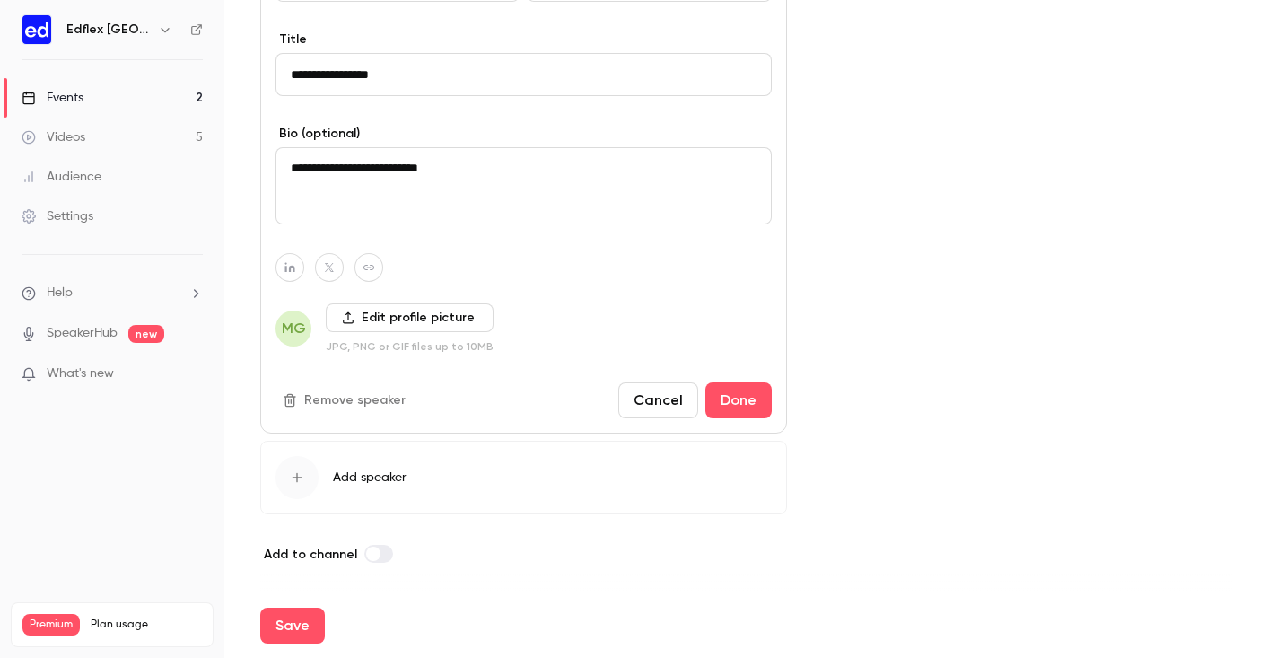
scroll to position [881, 0]
click at [307, 627] on button "Save" at bounding box center [292, 625] width 65 height 36
type input "**********"
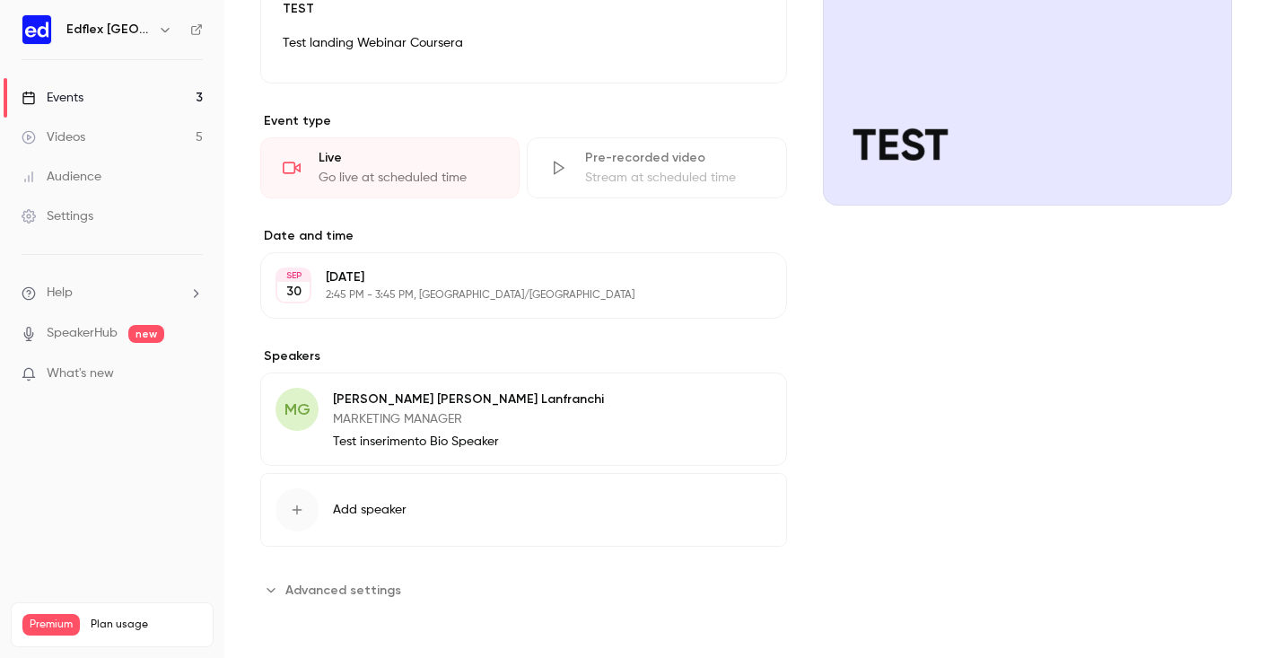
click at [349, 584] on span "Advanced settings" at bounding box center [343, 590] width 116 height 19
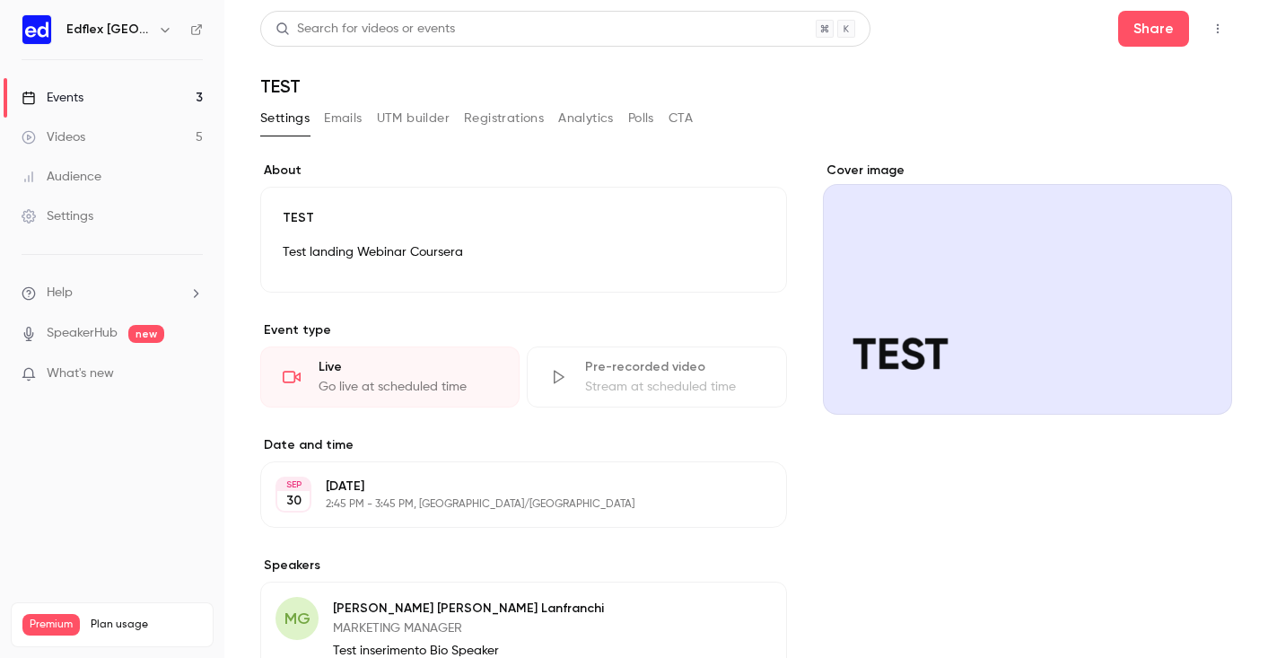
click at [355, 108] on button "Emails" at bounding box center [343, 118] width 38 height 29
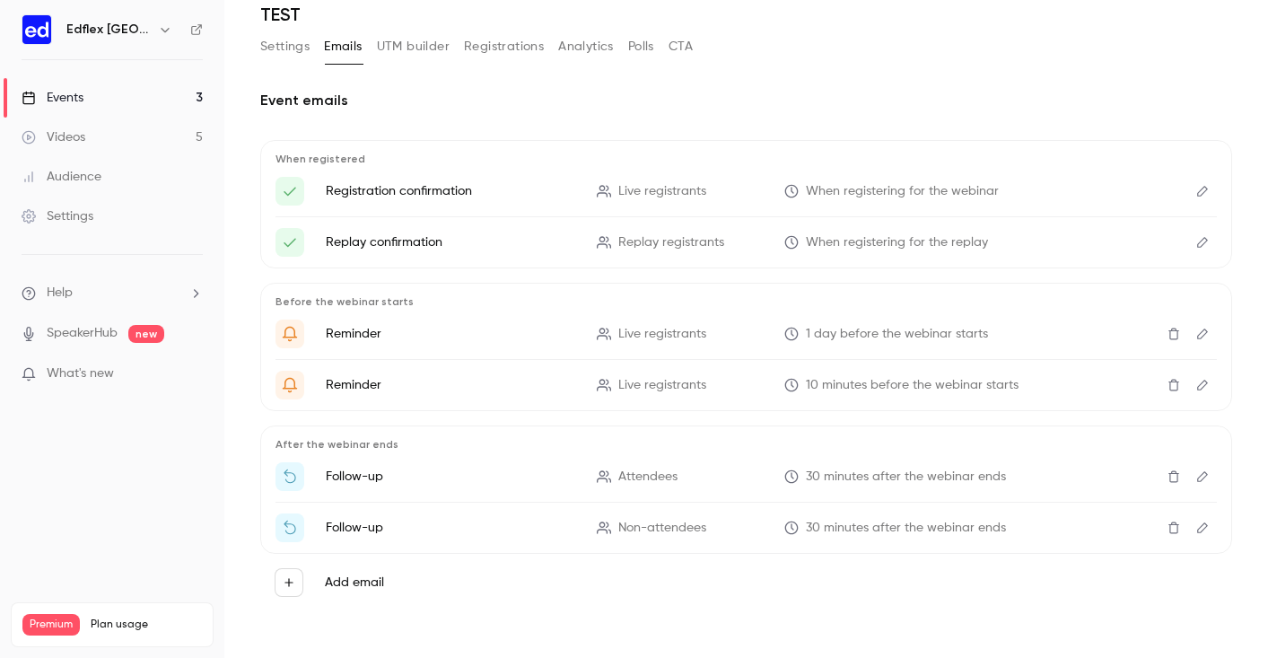
scroll to position [72, 0]
click at [1196, 194] on icon "Edit" at bounding box center [1202, 191] width 14 height 13
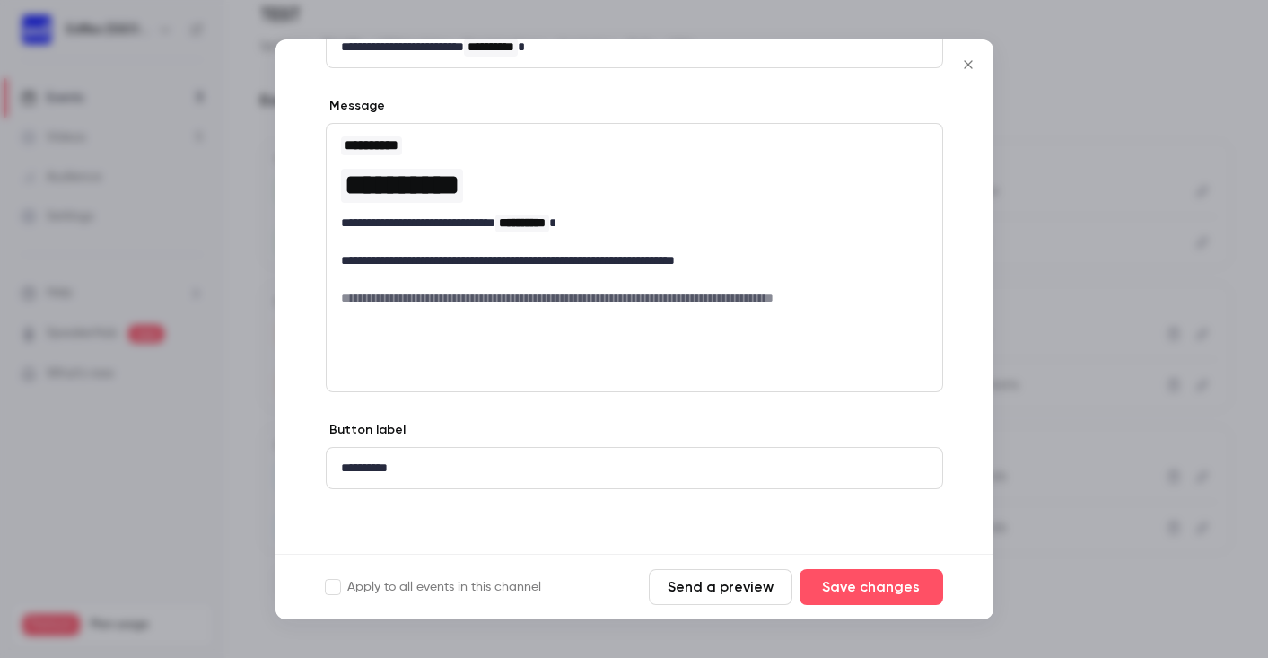
scroll to position [147, 0]
click at [1116, 280] on div at bounding box center [634, 329] width 1268 height 658
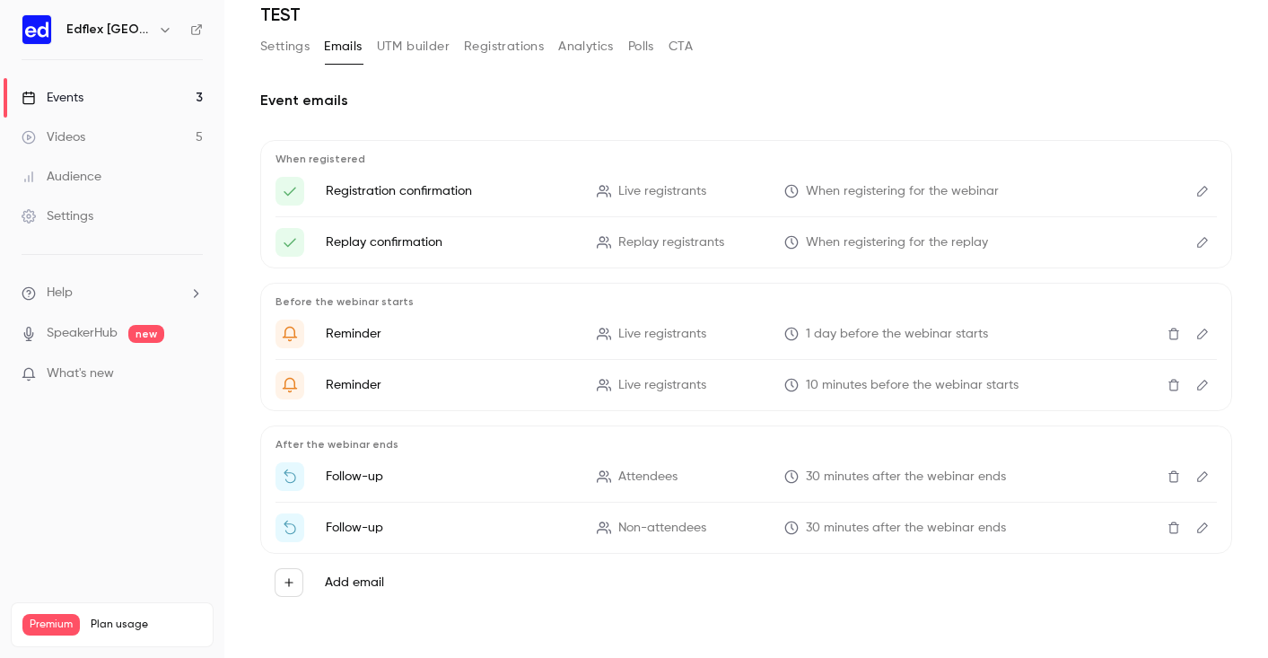
scroll to position [72, 0]
click at [1198, 473] on icon "Edit" at bounding box center [1202, 476] width 14 height 13
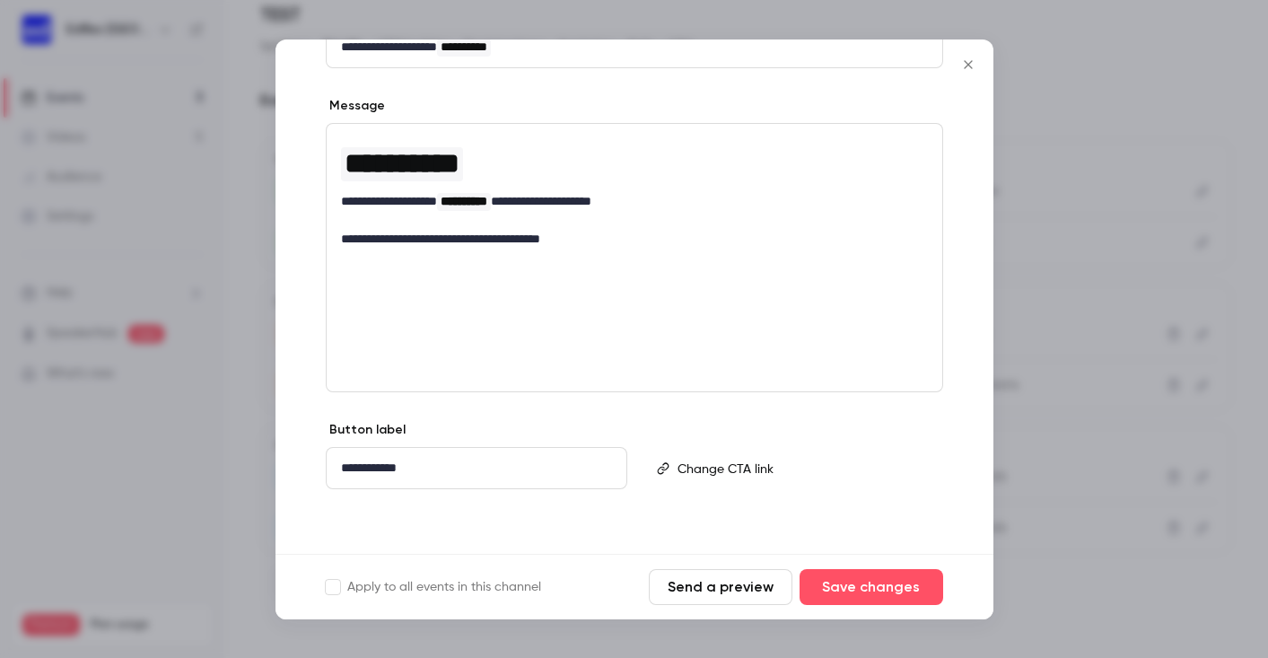
scroll to position [241, 0]
click at [1108, 208] on div at bounding box center [634, 329] width 1268 height 658
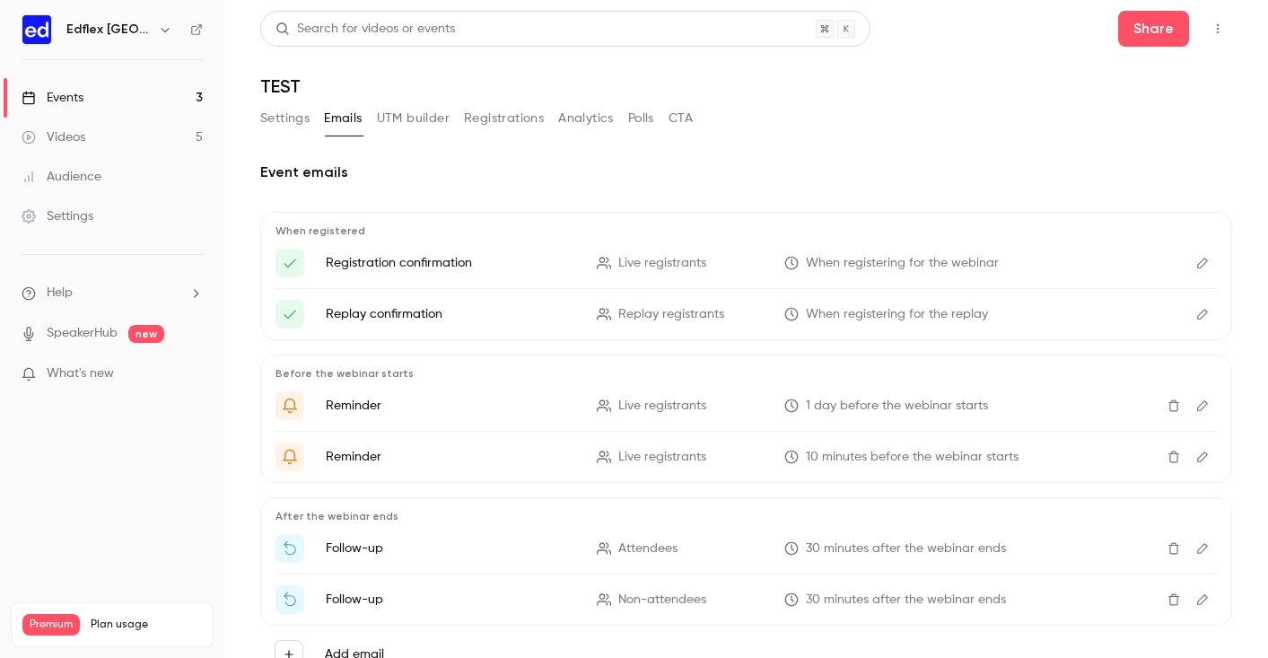
scroll to position [0, 0]
click at [432, 119] on button "UTM builder" at bounding box center [413, 118] width 73 height 29
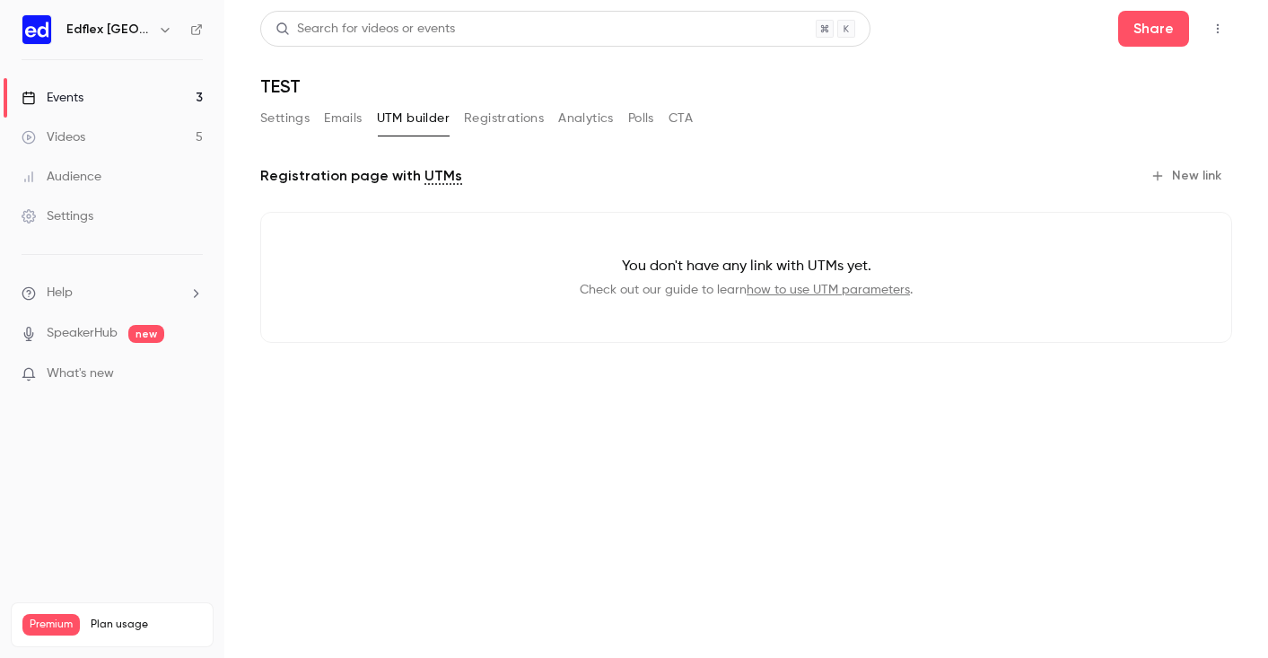
click at [1211, 176] on button "New link" at bounding box center [1187, 176] width 89 height 29
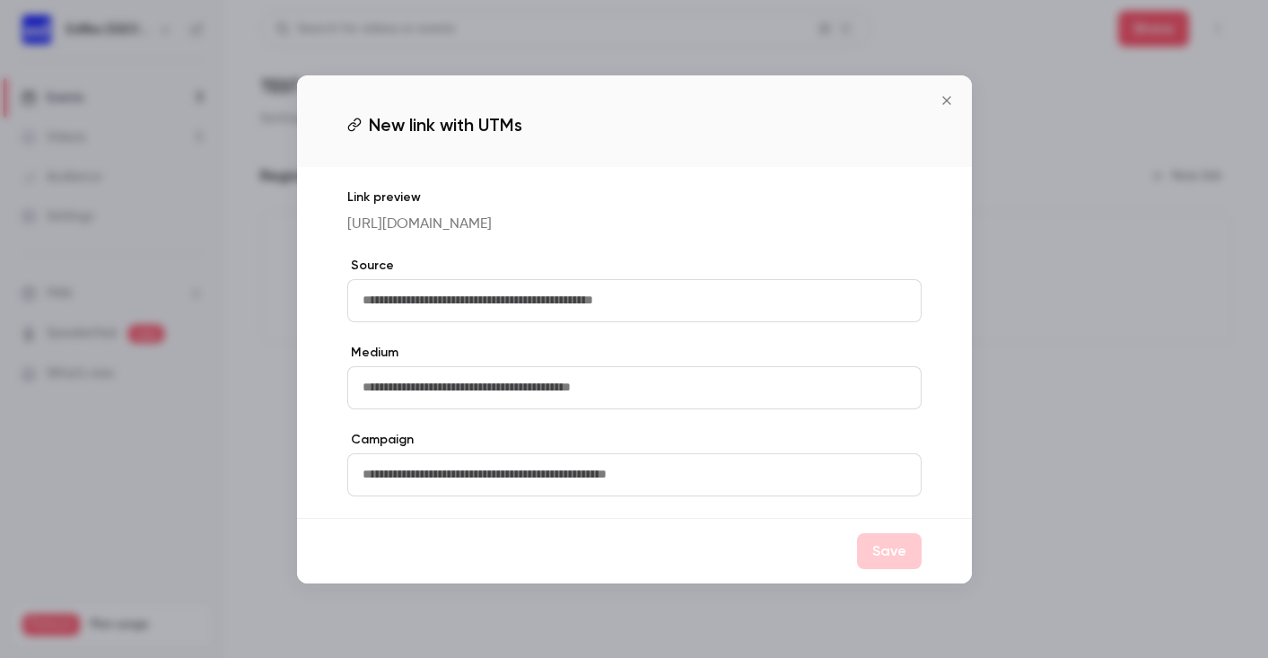
click at [581, 301] on input "text" at bounding box center [634, 300] width 574 height 43
click at [544, 228] on p "[URL][DOMAIN_NAME]" at bounding box center [634, 225] width 574 height 22
click at [531, 223] on p "[URL][DOMAIN_NAME]" at bounding box center [634, 225] width 574 height 22
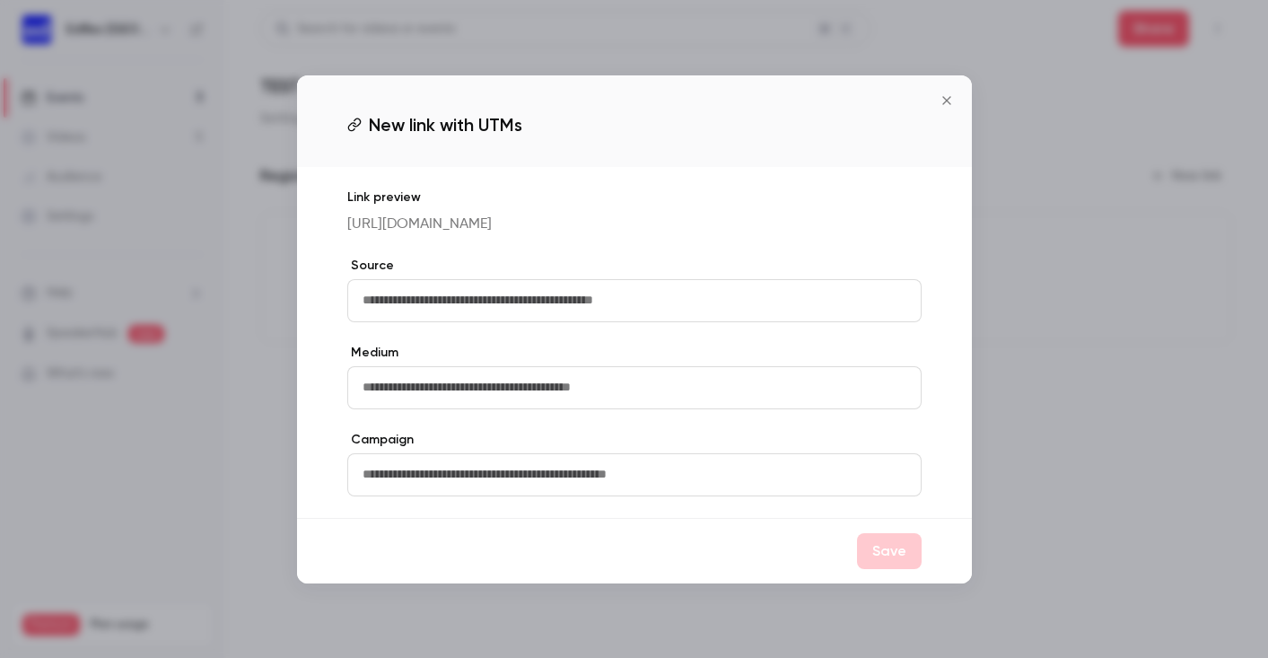
click at [419, 302] on input "text" at bounding box center [634, 300] width 574 height 43
drag, startPoint x: 725, startPoint y: 223, endPoint x: 341, endPoint y: 231, distance: 384.1
click at [341, 231] on div "Link preview [URL][DOMAIN_NAME] Source Medium Campaign" at bounding box center [634, 342] width 675 height 351
copy p "[URL][DOMAIN_NAME]"
click at [398, 304] on input "text" at bounding box center [634, 300] width 574 height 43
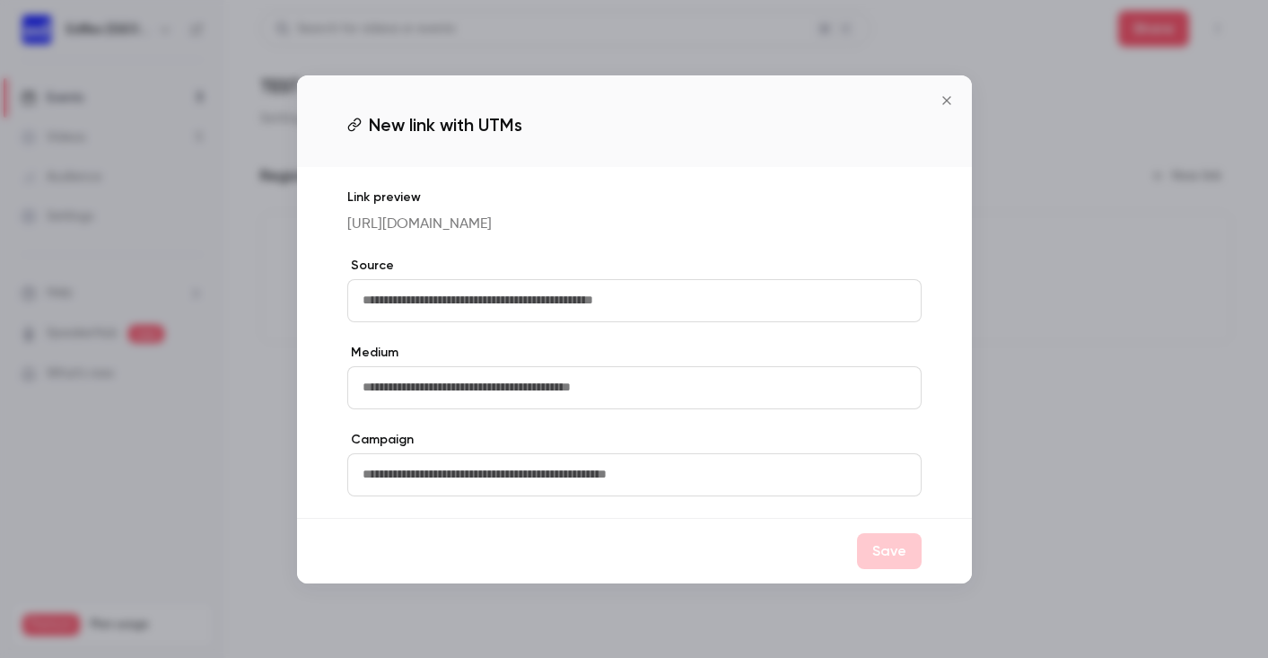
paste input "**********"
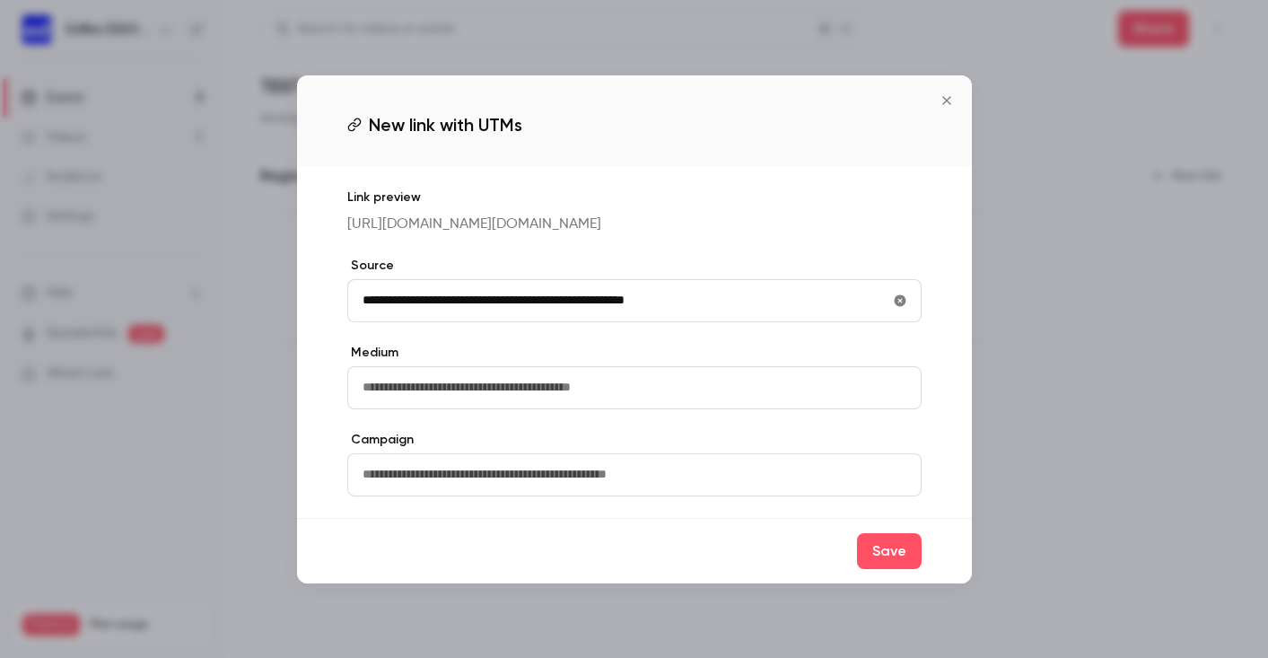
type input "**********"
drag, startPoint x: 700, startPoint y: 314, endPoint x: 310, endPoint y: 313, distance: 390.3
click at [310, 313] on div "**********" at bounding box center [634, 342] width 675 height 351
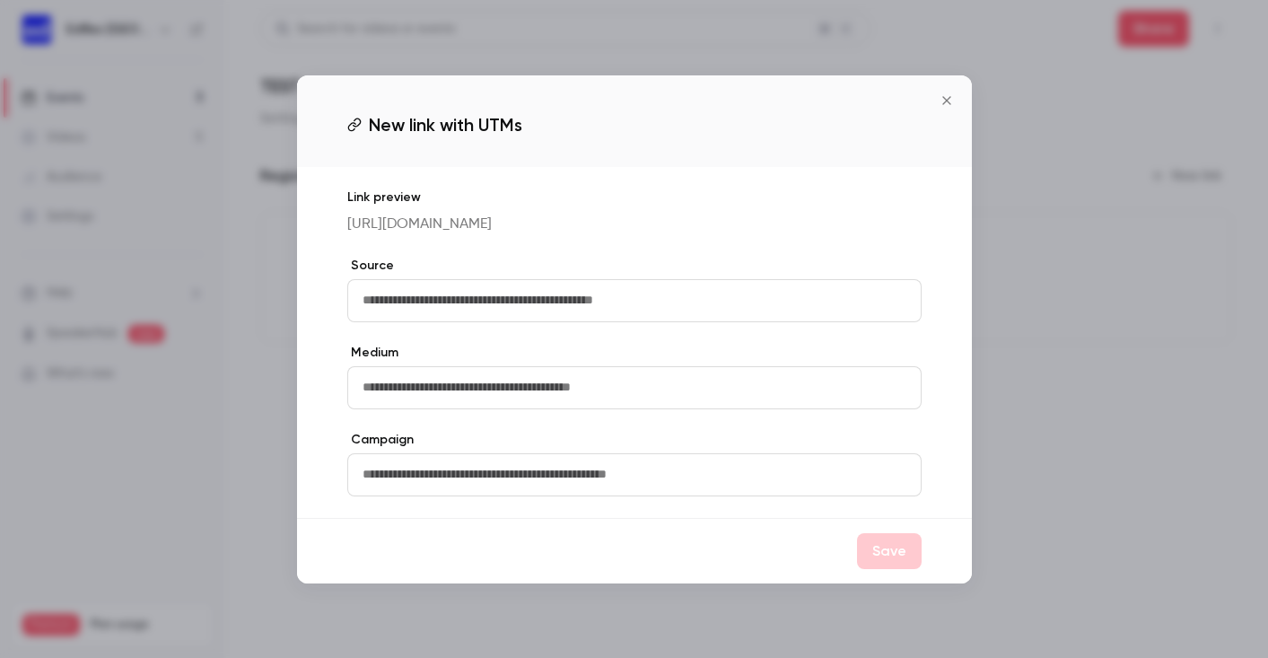
click at [445, 292] on input "text" at bounding box center [634, 300] width 574 height 43
type input "********"
click at [455, 391] on input "text" at bounding box center [634, 387] width 574 height 43
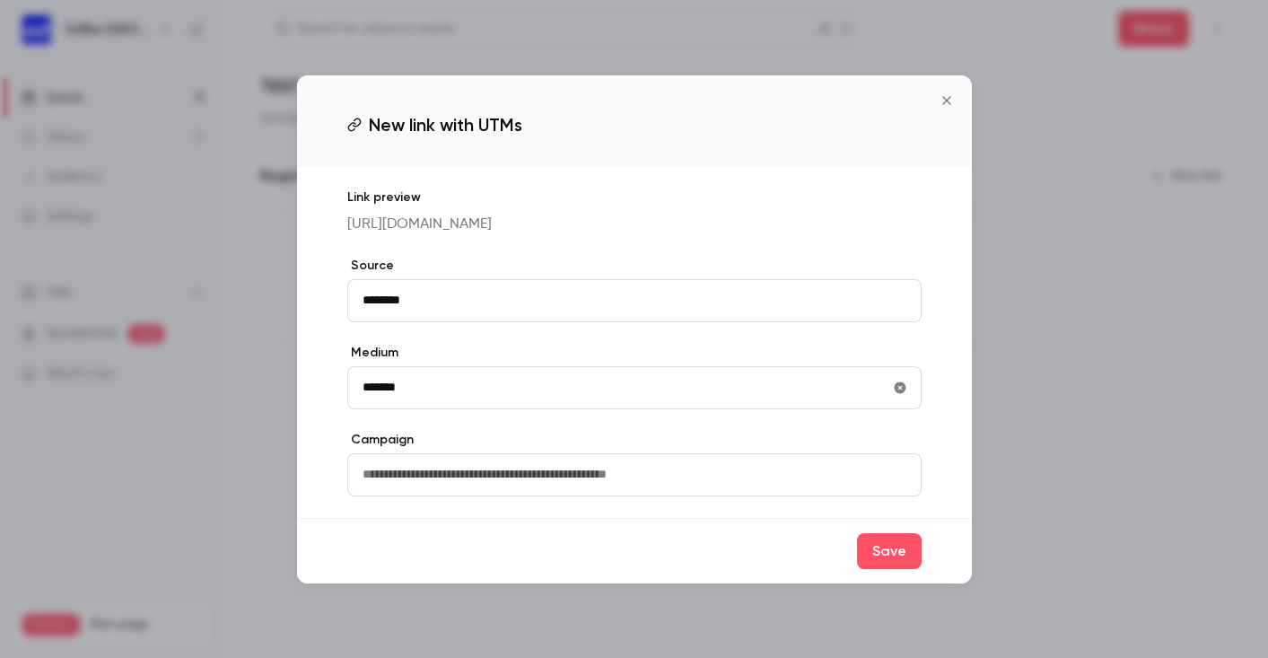
type input "*******"
click at [436, 493] on input "text" at bounding box center [634, 474] width 574 height 43
click at [868, 553] on button "Save" at bounding box center [889, 551] width 65 height 36
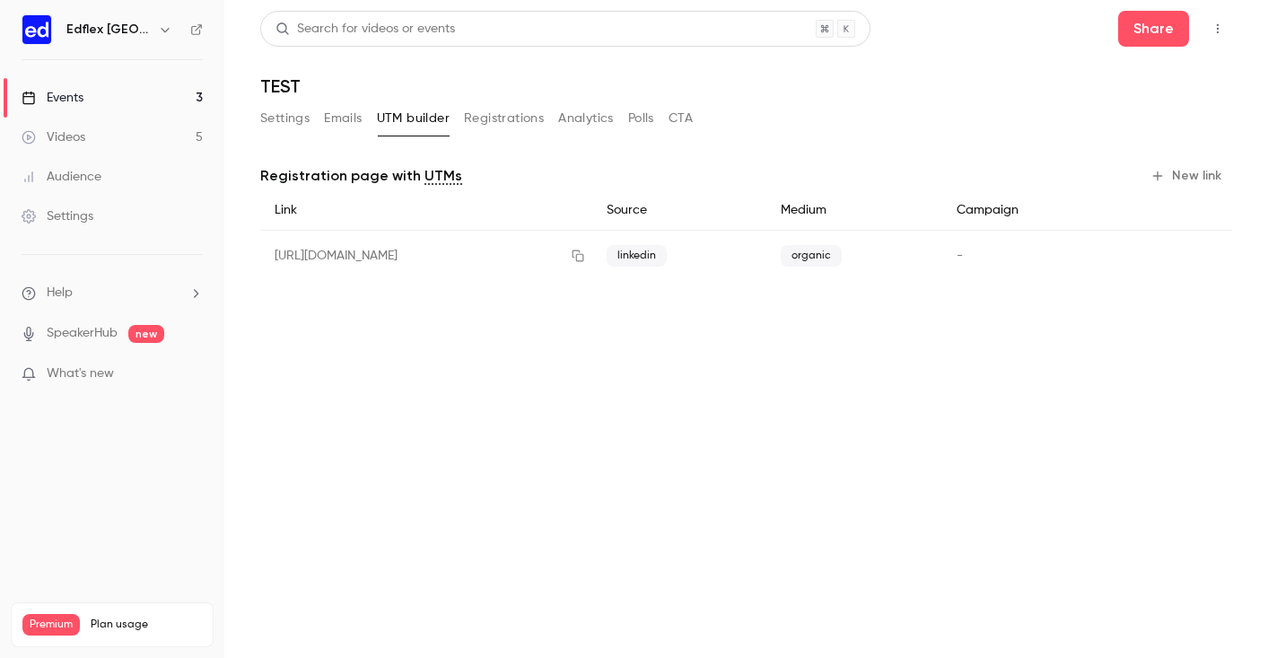
click at [527, 121] on button "Registrations" at bounding box center [504, 118] width 80 height 29
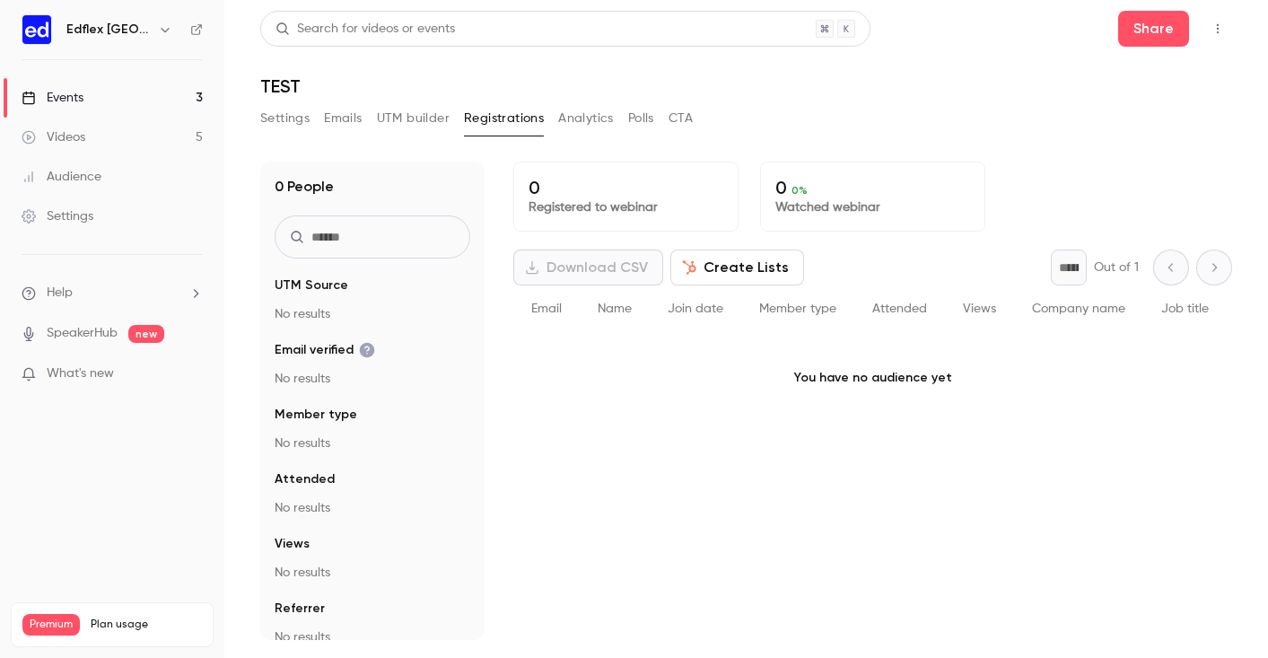
click at [589, 122] on button "Analytics" at bounding box center [586, 118] width 56 height 29
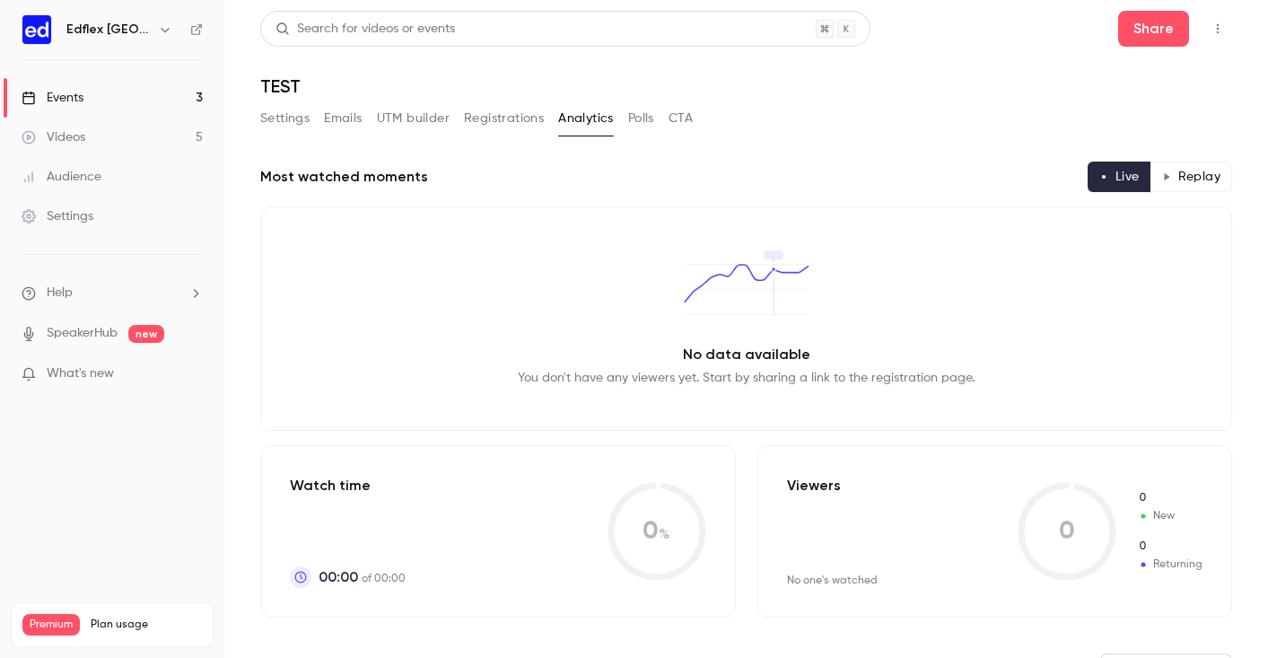
click at [640, 126] on button "Polls" at bounding box center [641, 118] width 26 height 29
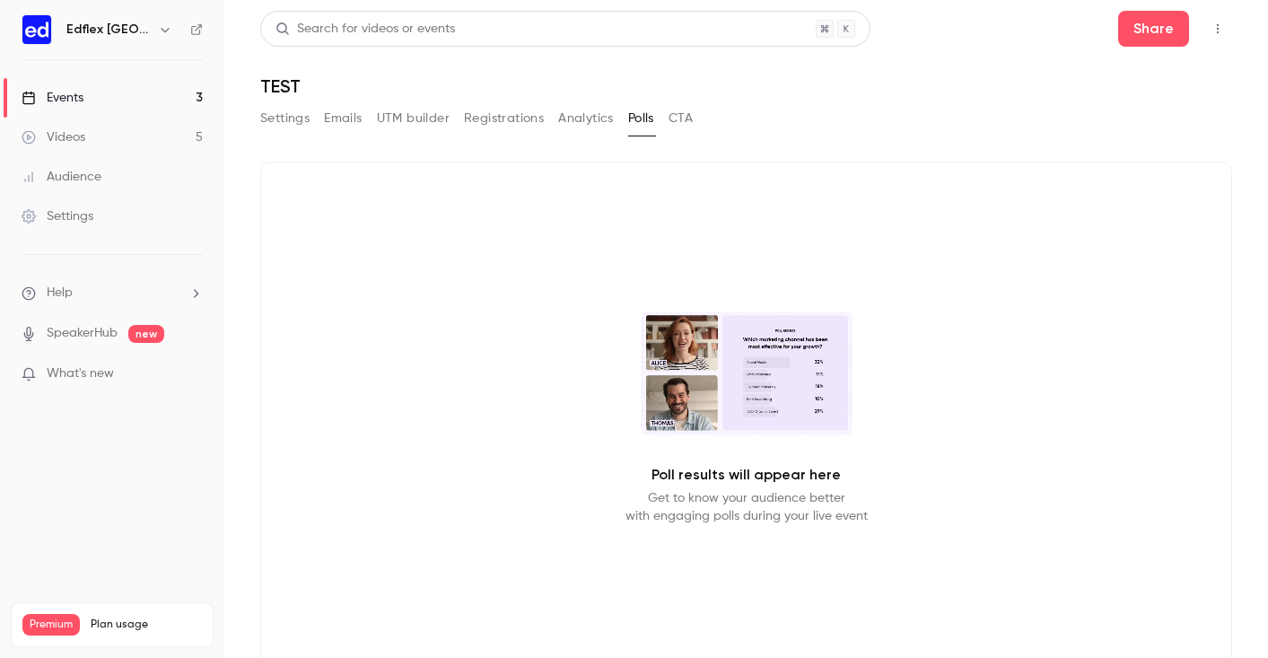
click at [510, 125] on button "Registrations" at bounding box center [504, 118] width 80 height 29
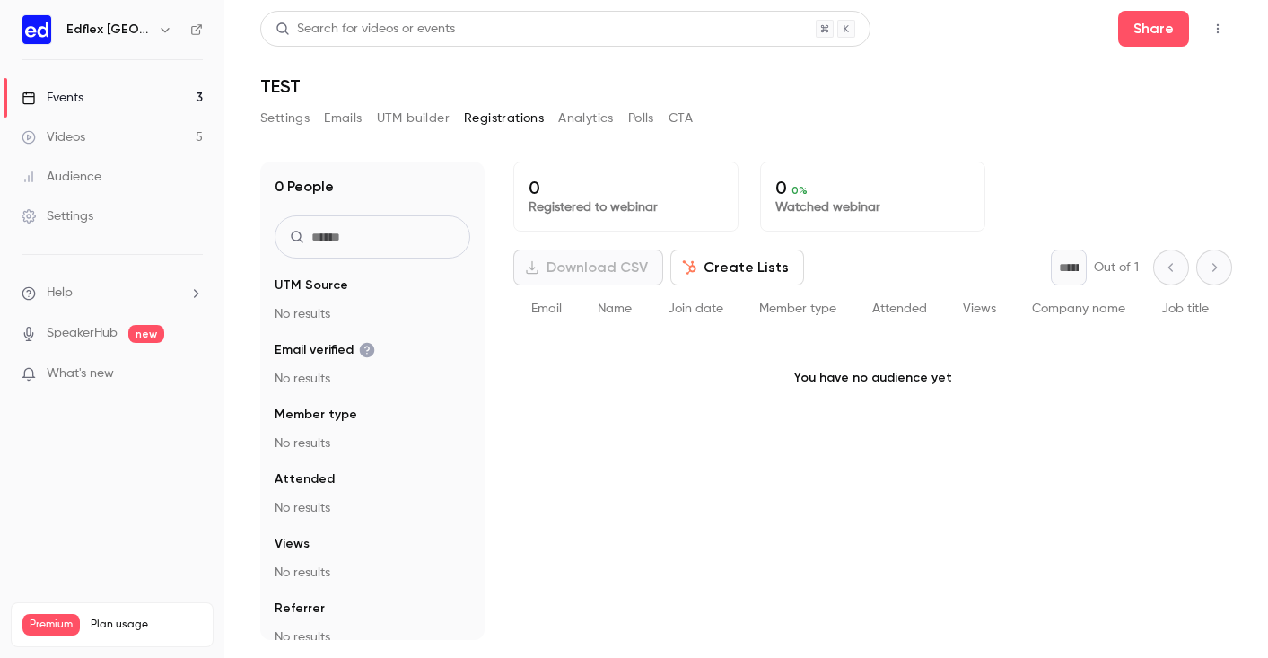
click at [706, 266] on button "Create Lists" at bounding box center [737, 267] width 134 height 36
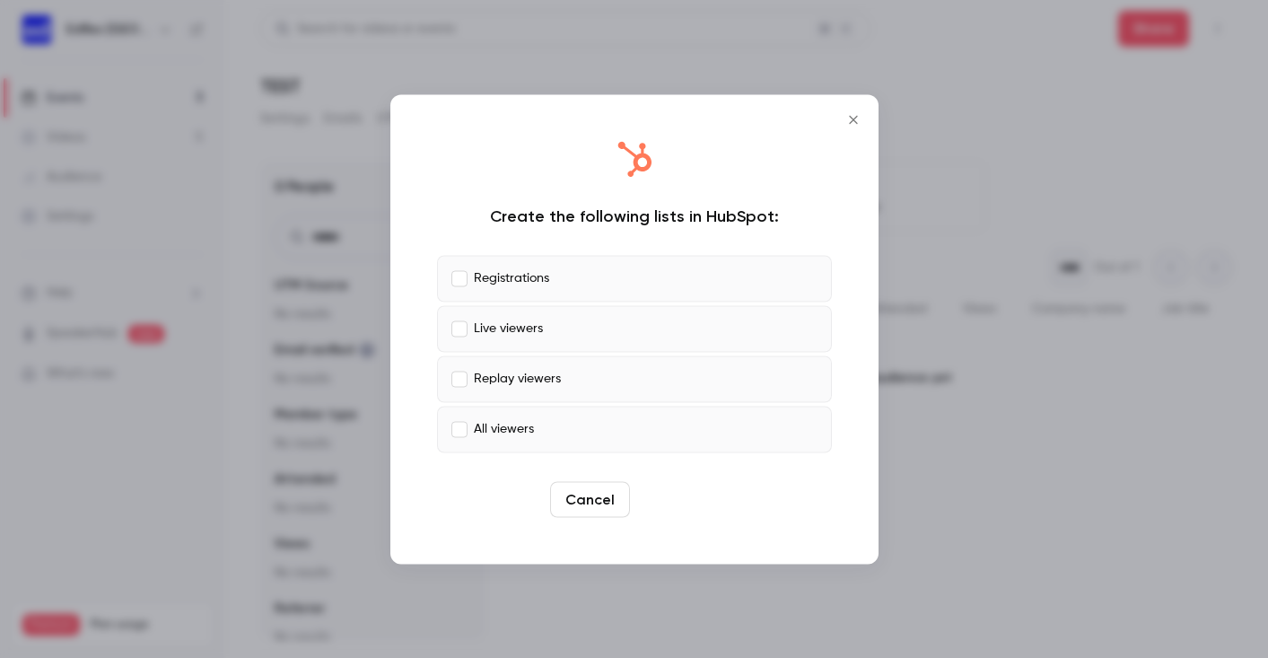
click at [681, 490] on button "Create" at bounding box center [677, 499] width 81 height 36
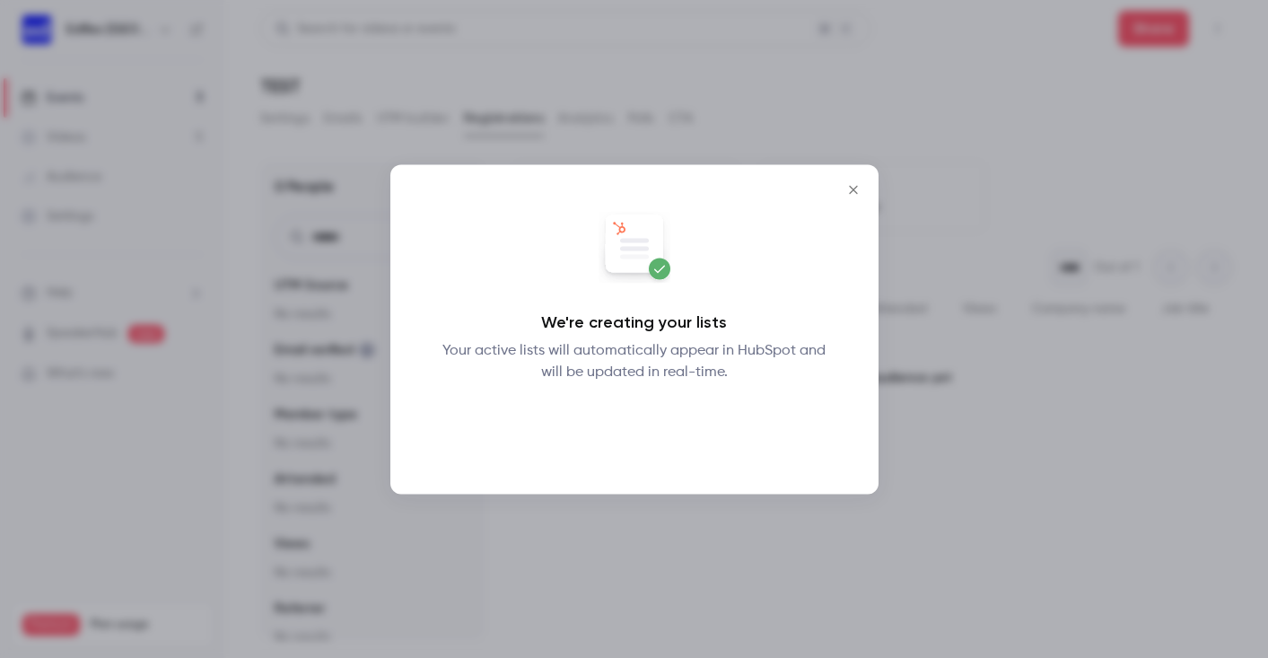
click at [644, 433] on button "Okay" at bounding box center [633, 429] width 65 height 36
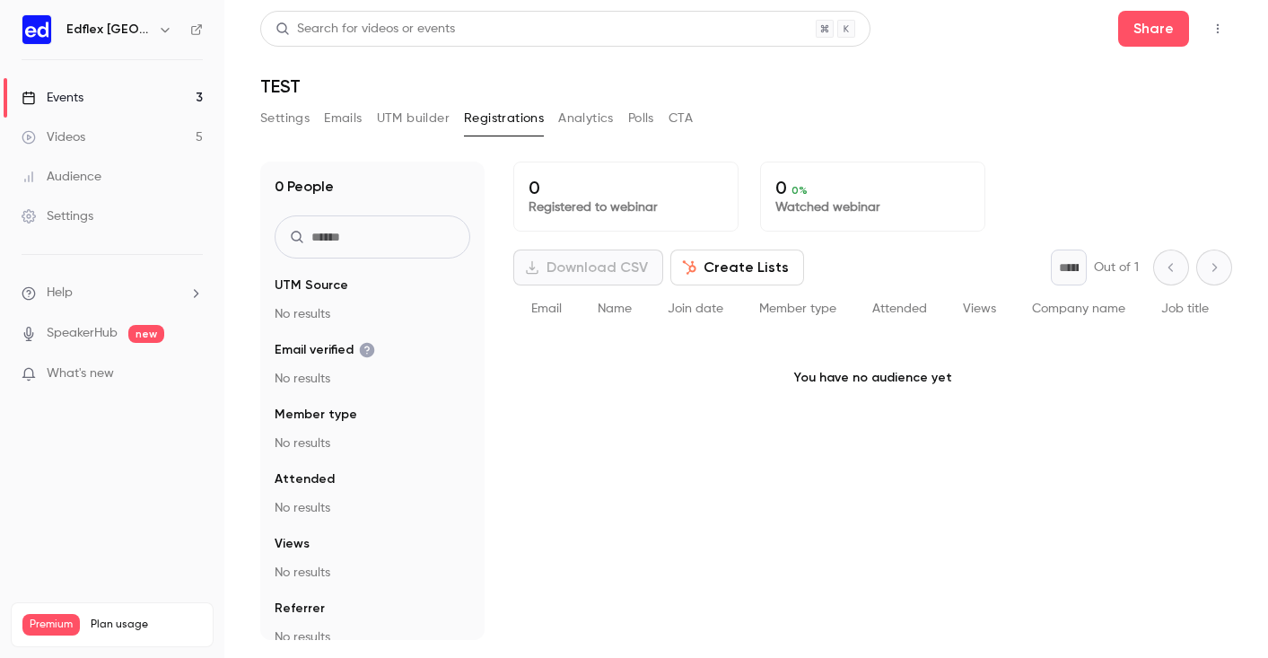
click at [767, 263] on button "Create Lists" at bounding box center [737, 267] width 134 height 36
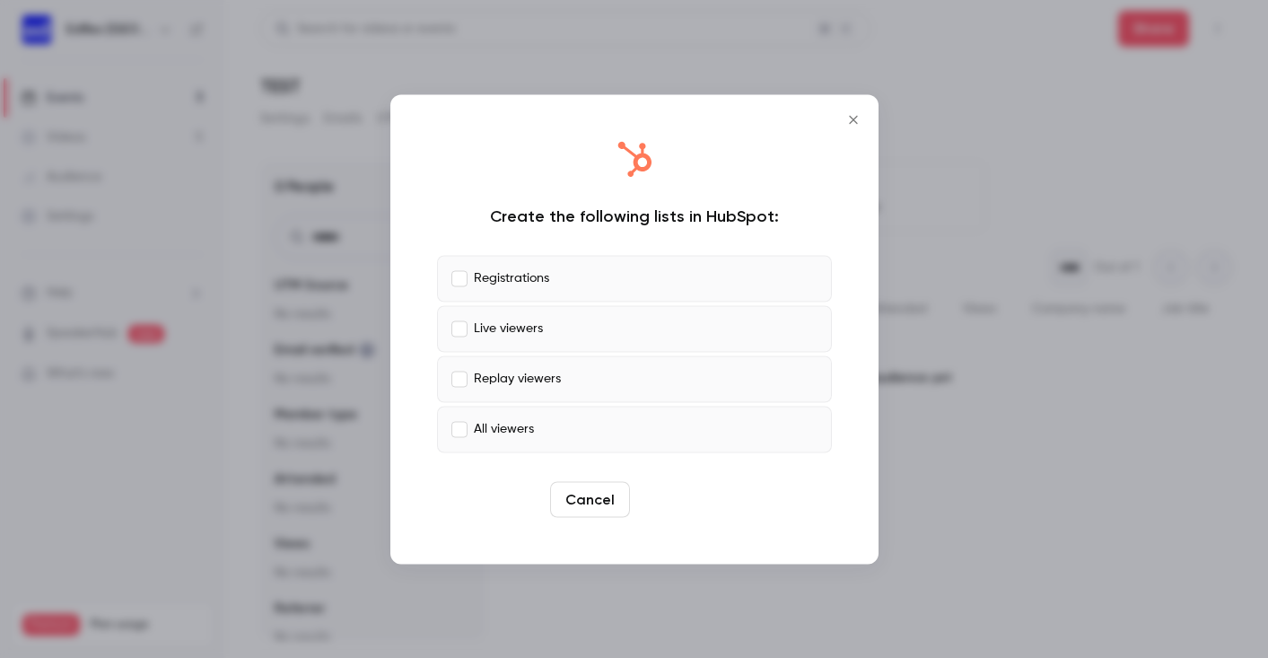
click at [693, 512] on button "Create" at bounding box center [677, 499] width 81 height 36
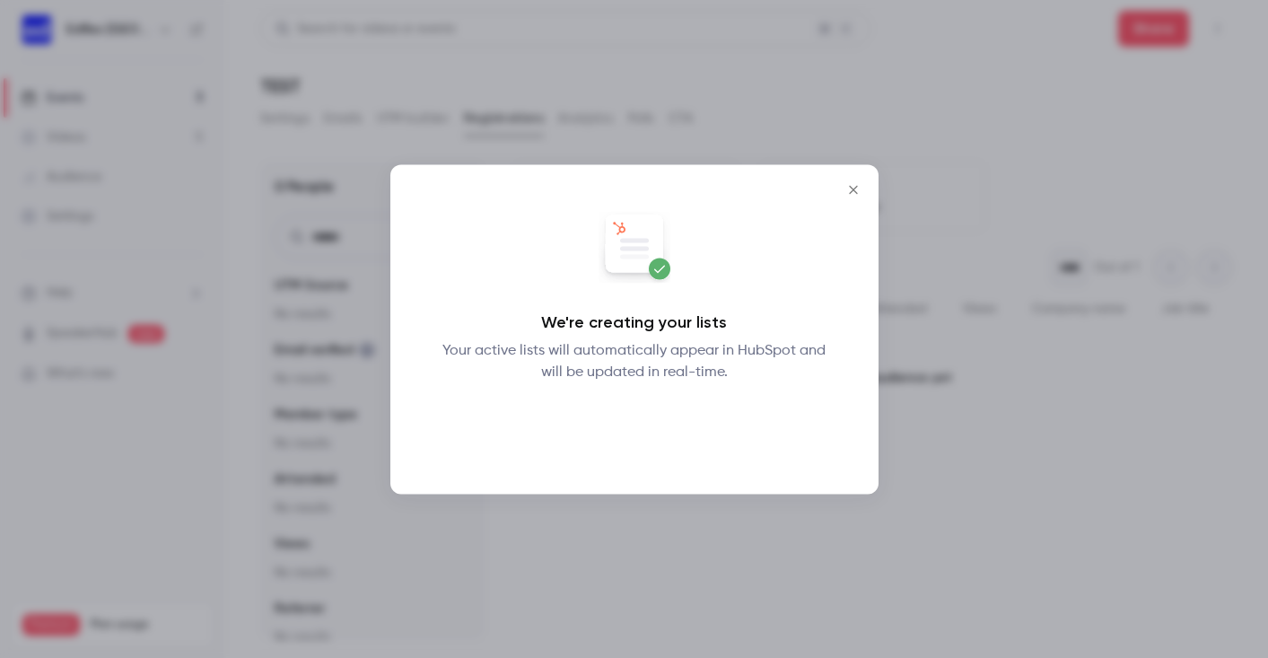
click at [633, 424] on button "Okay" at bounding box center [633, 429] width 65 height 36
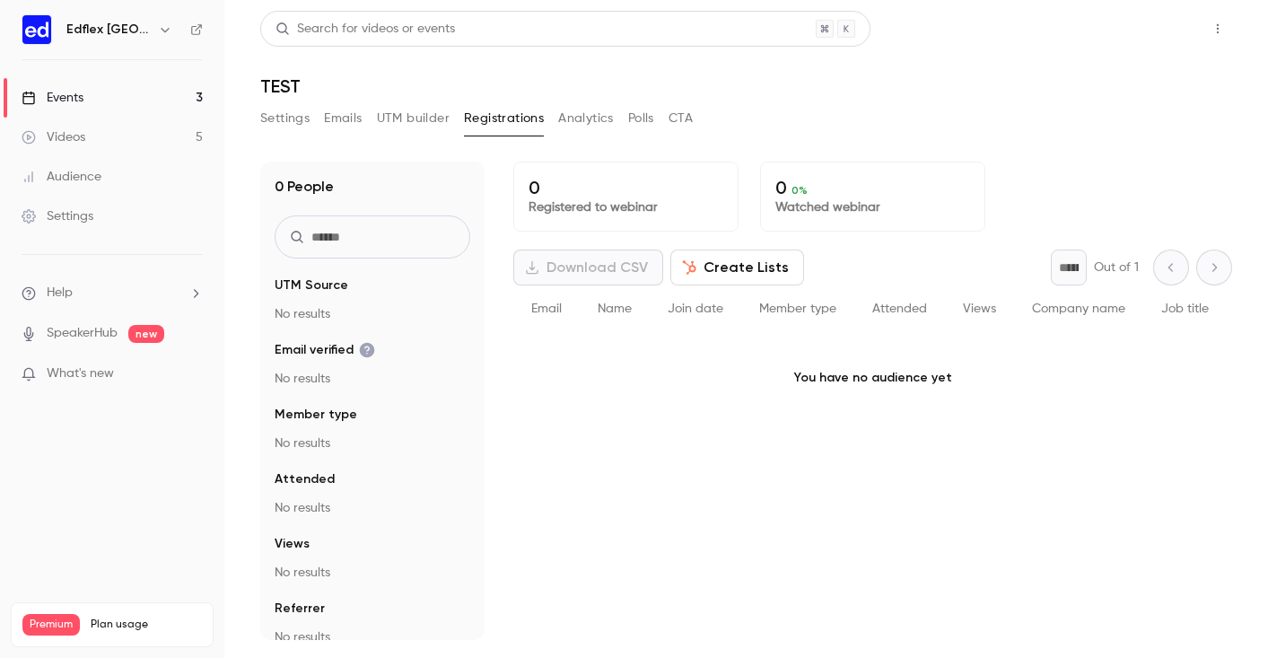
click at [1165, 31] on button "Share" at bounding box center [1153, 29] width 71 height 36
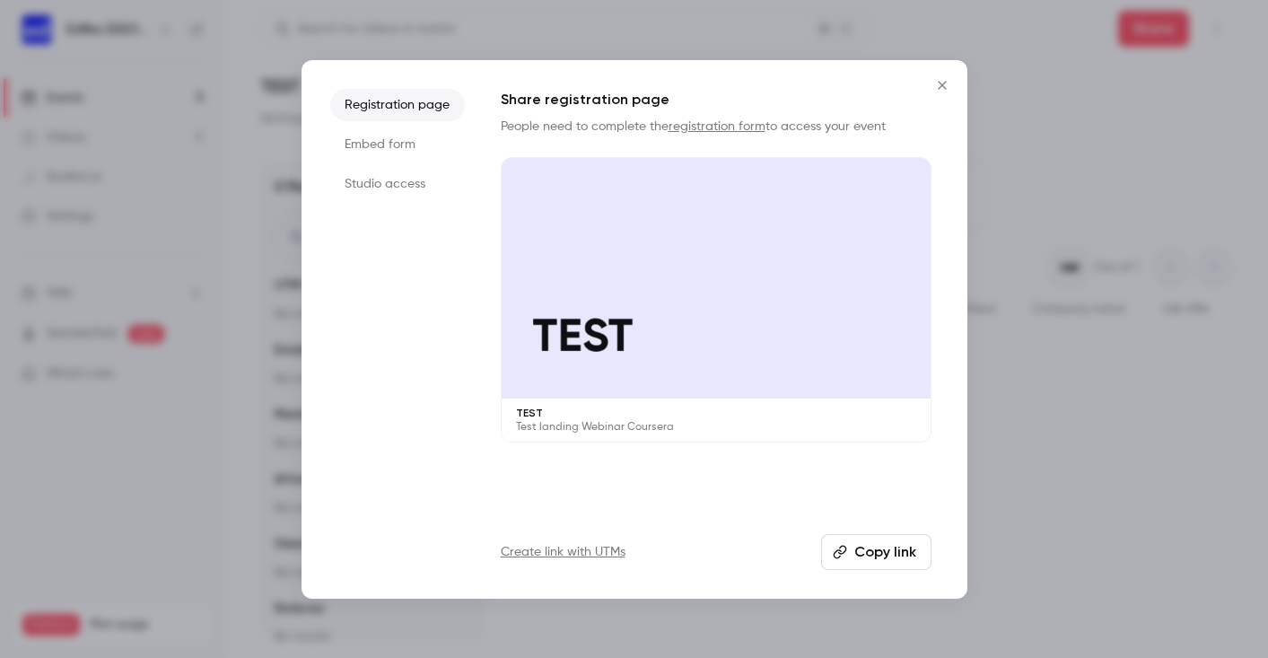
click at [380, 171] on li "Studio access" at bounding box center [397, 184] width 135 height 32
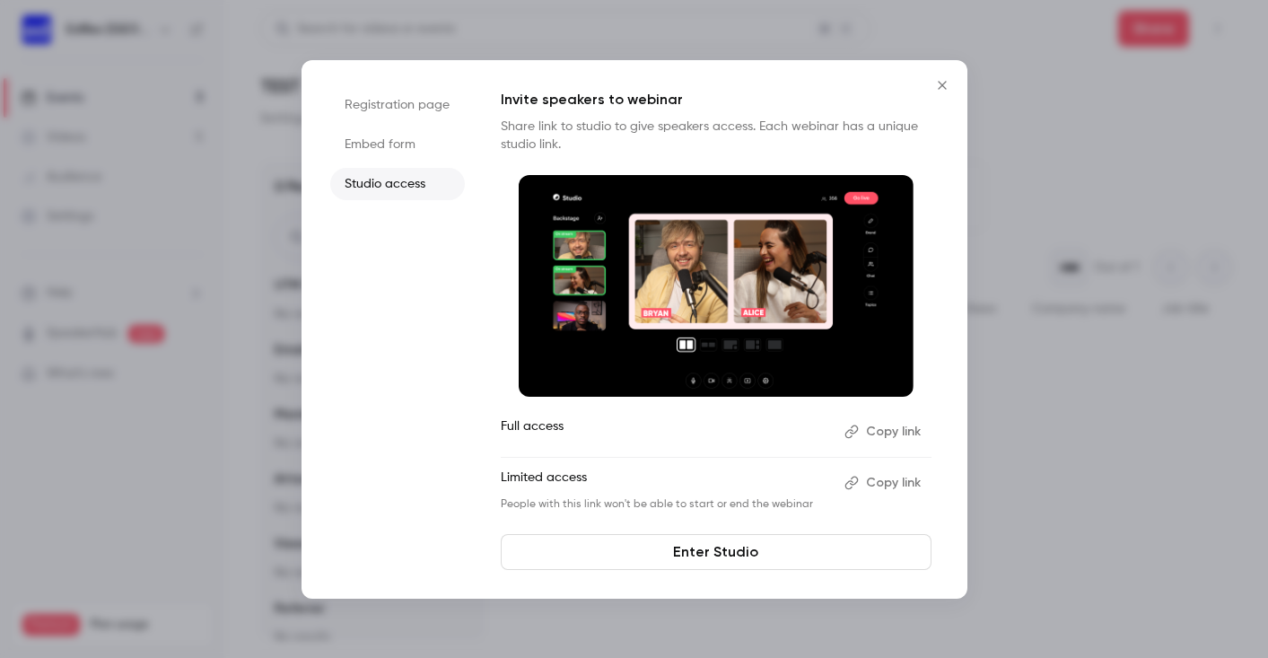
click at [865, 487] on button "Copy link" at bounding box center [884, 482] width 94 height 29
click at [745, 547] on link "Enter Studio" at bounding box center [716, 552] width 431 height 36
click at [938, 79] on icon "Close" at bounding box center [942, 85] width 22 height 14
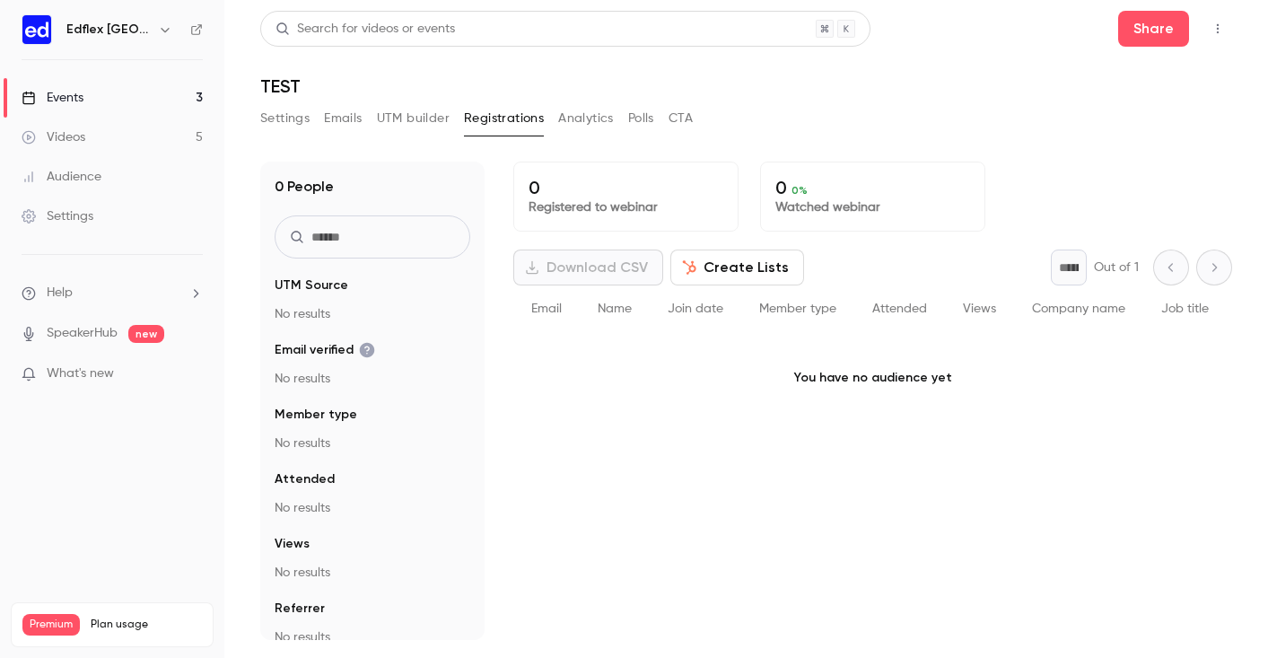
click at [72, 93] on div "Events" at bounding box center [53, 98] width 62 height 18
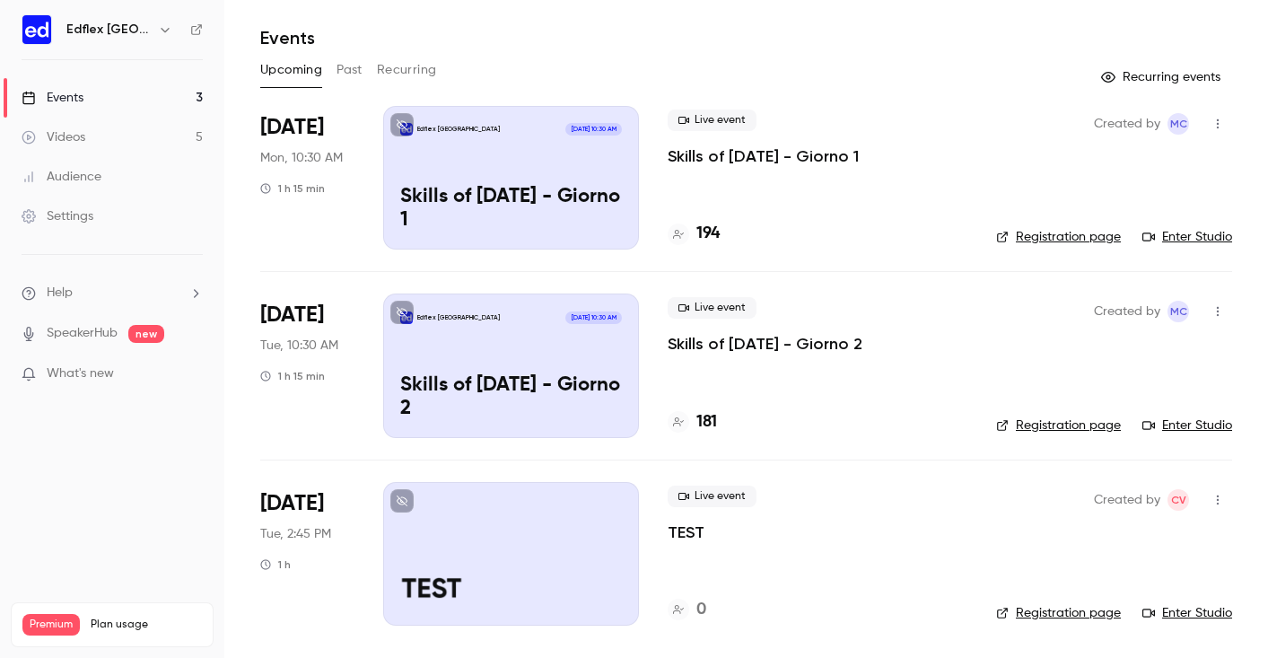
scroll to position [48, 0]
click at [1219, 500] on icon "button" at bounding box center [1217, 499] width 14 height 13
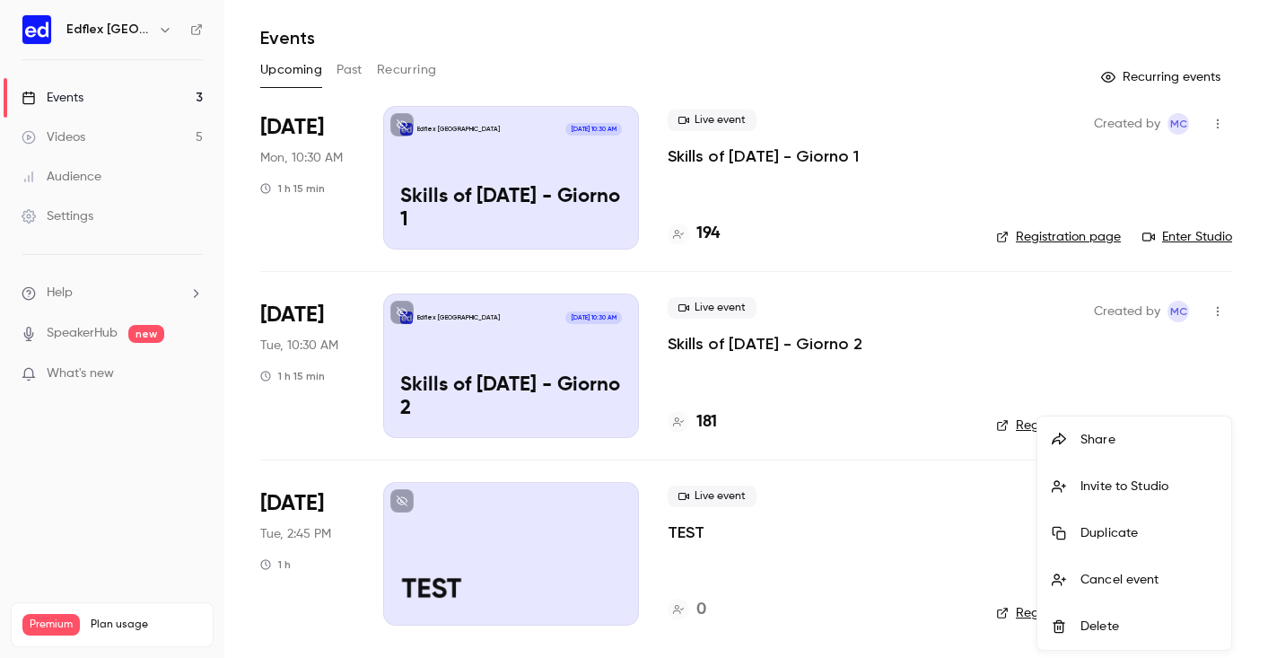
click at [1117, 615] on li "Delete" at bounding box center [1134, 626] width 194 height 47
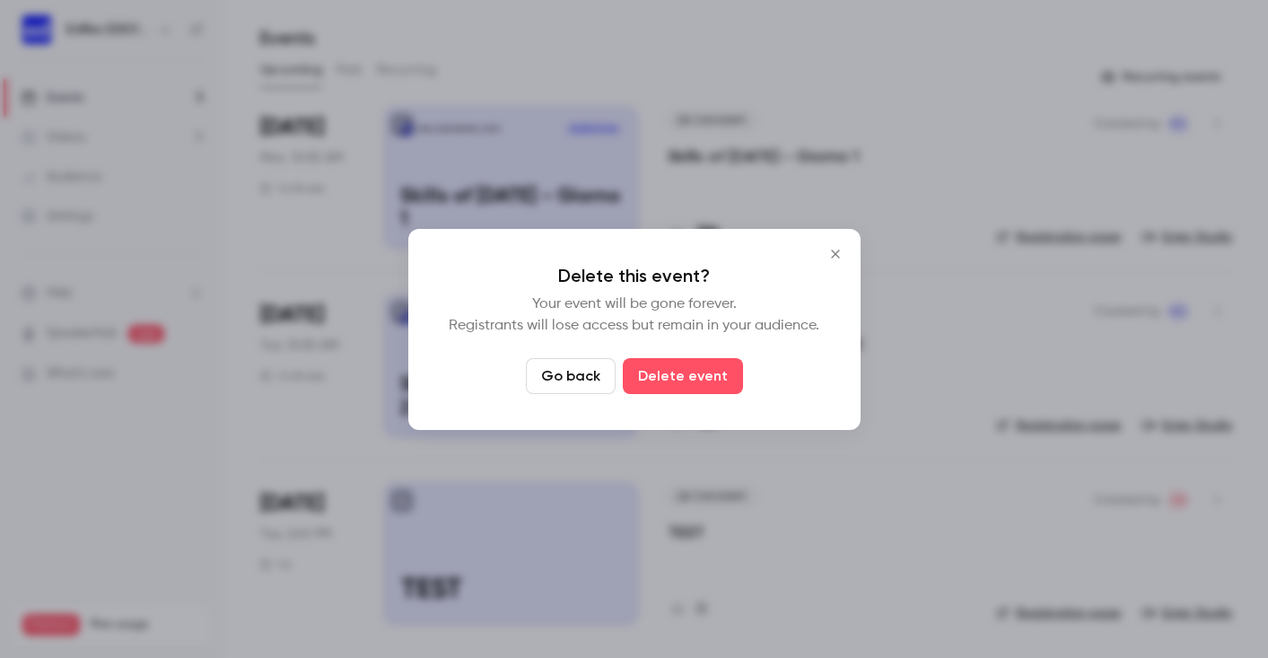
click at [832, 254] on icon "Close" at bounding box center [836, 254] width 22 height 14
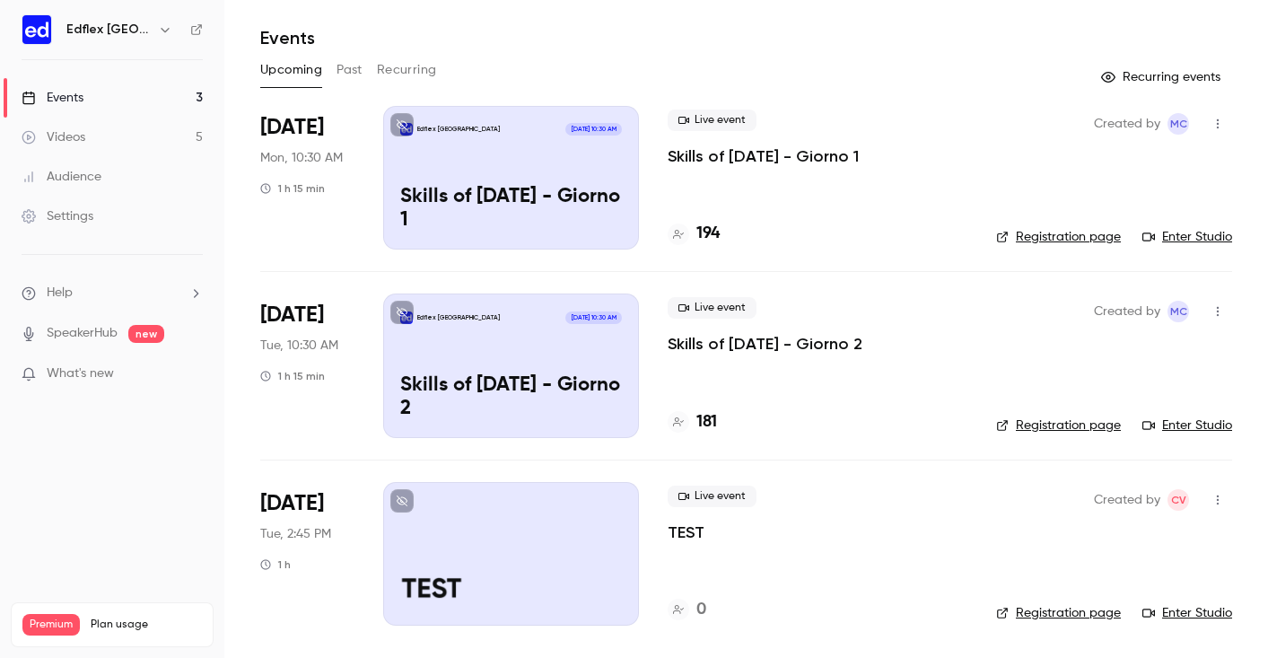
click at [591, 514] on div at bounding box center [511, 554] width 256 height 144
click at [1218, 501] on icon "button" at bounding box center [1217, 499] width 14 height 13
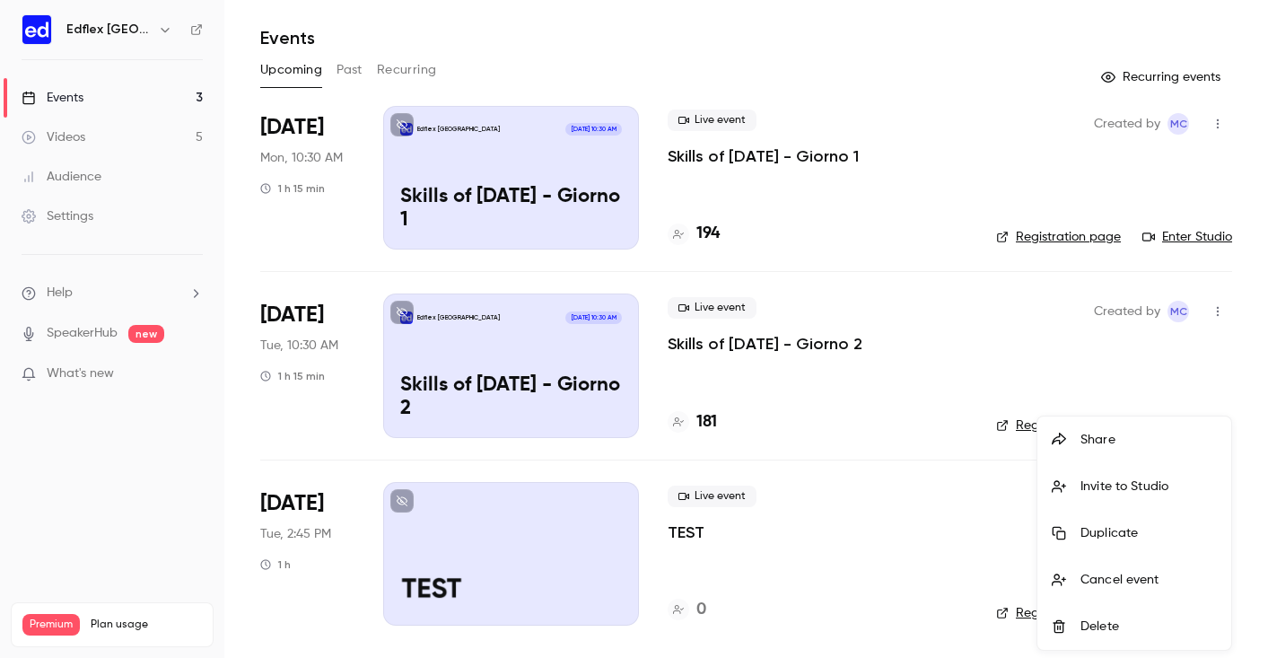
click at [1069, 623] on div at bounding box center [1066, 626] width 29 height 14
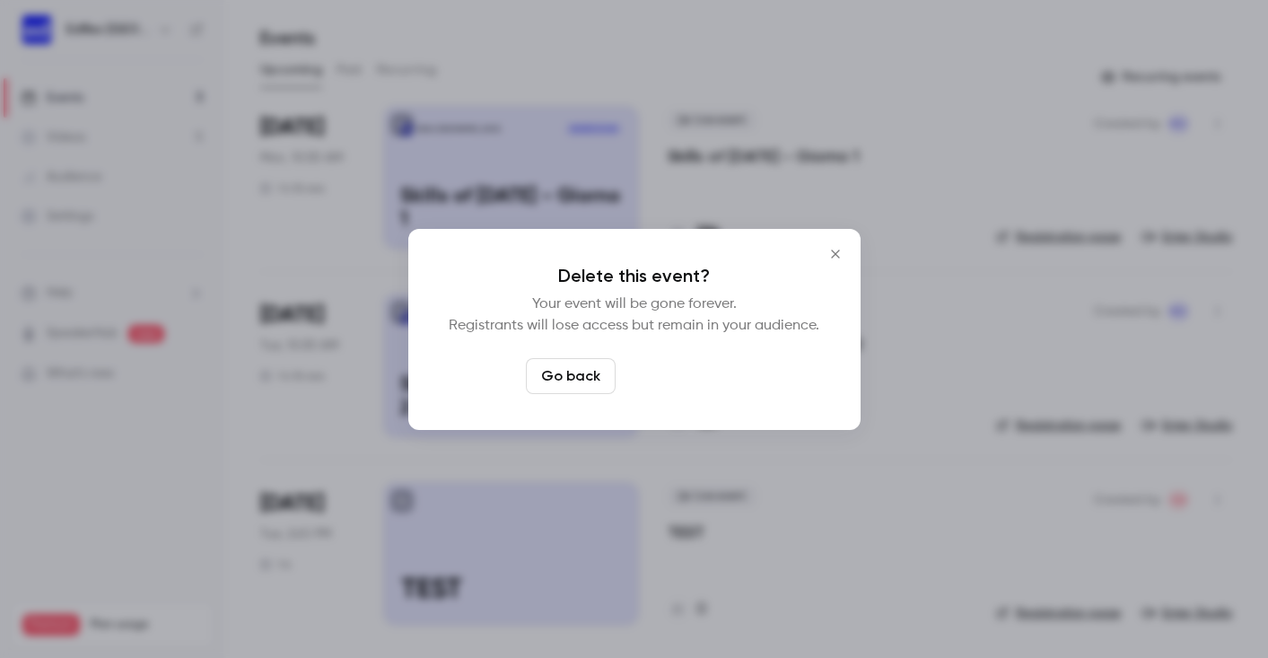
click at [715, 384] on button "Delete event" at bounding box center [683, 376] width 120 height 36
